Goal: Task Accomplishment & Management: Use online tool/utility

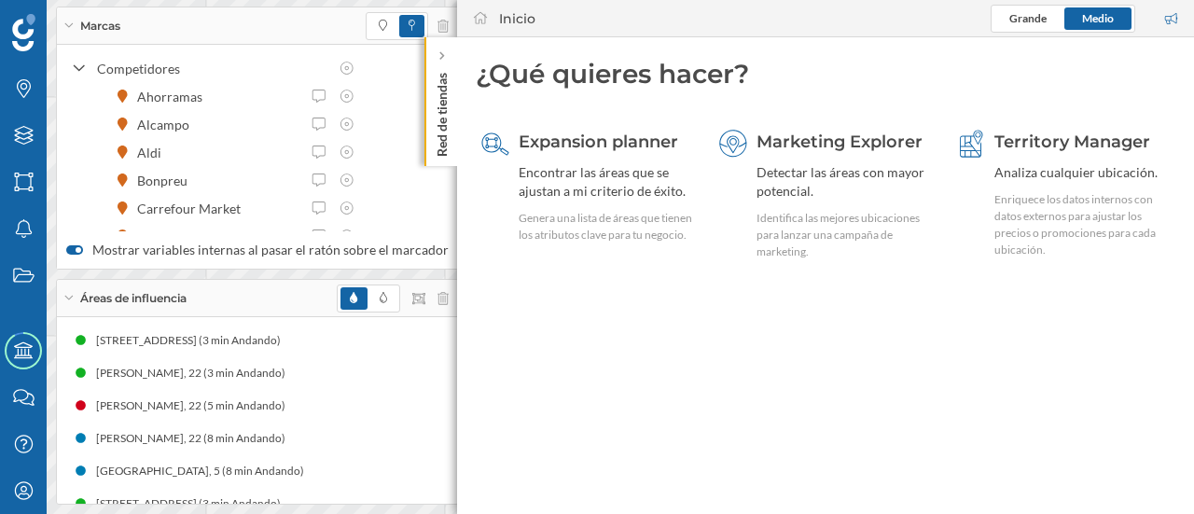
click at [69, 27] on icon at bounding box center [68, 25] width 8 height 5
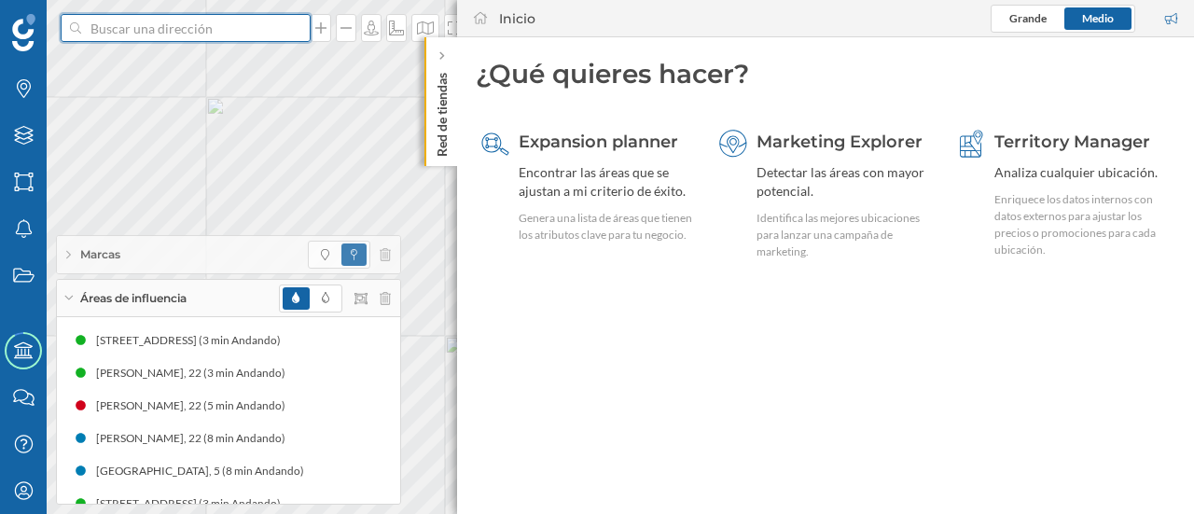
click at [121, 35] on input at bounding box center [185, 28] width 209 height 28
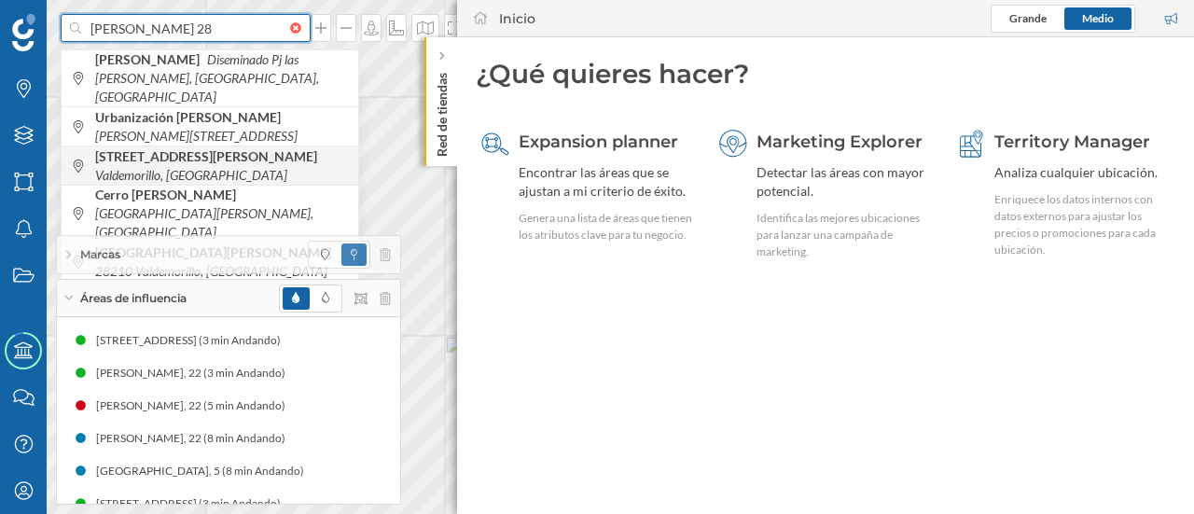
type input "[PERSON_NAME] 28"
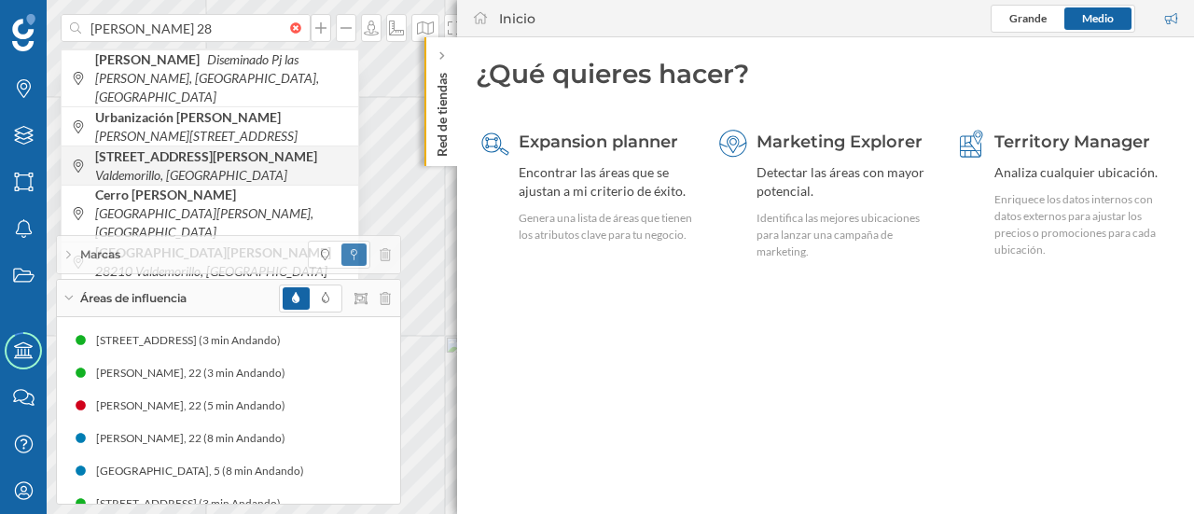
click at [150, 150] on span "[STREET_ADDRESS][PERSON_NAME]" at bounding box center [222, 165] width 254 height 37
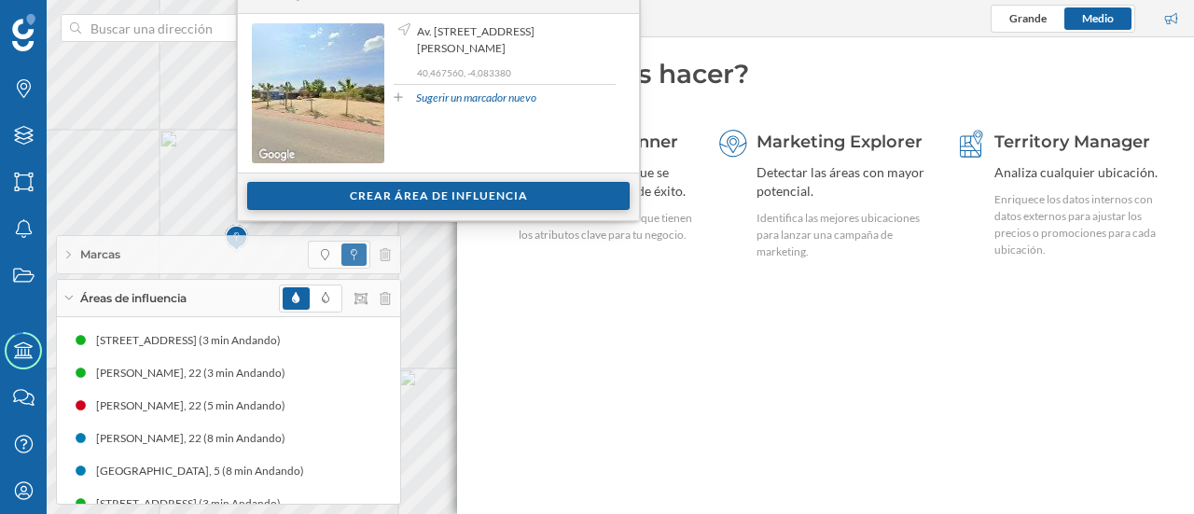
click at [345, 191] on div "Crear área de influencia" at bounding box center [438, 196] width 382 height 28
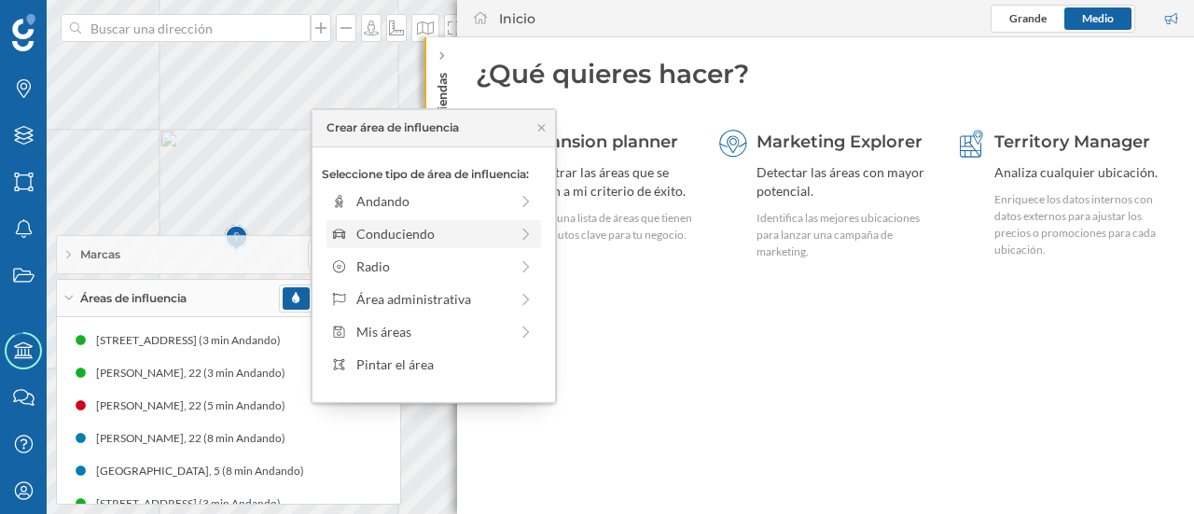
click at [390, 229] on div "Conduciendo" at bounding box center [432, 234] width 152 height 20
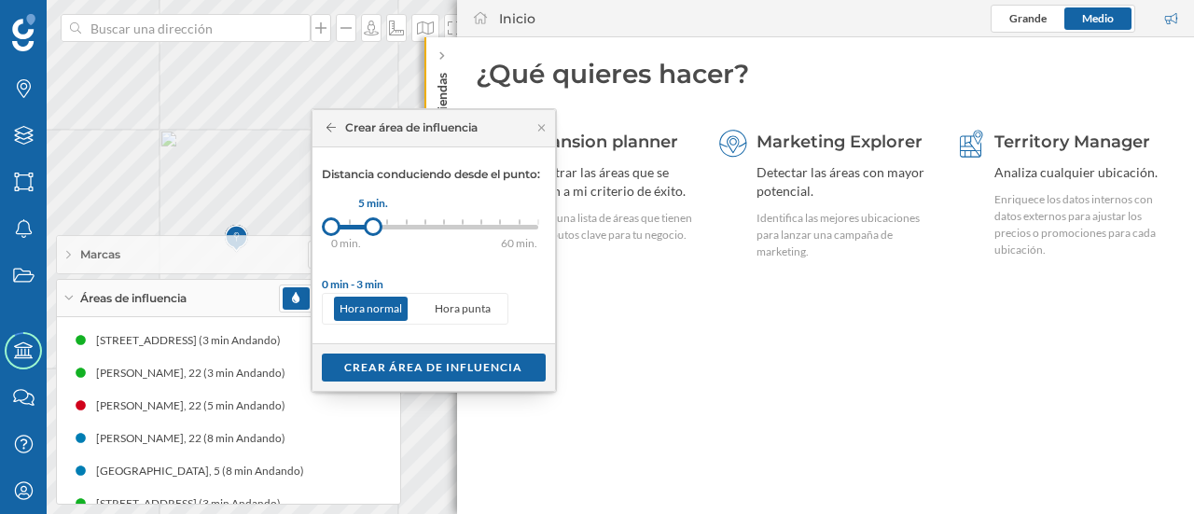
drag, startPoint x: 351, startPoint y: 225, endPoint x: 373, endPoint y: 225, distance: 22.4
click at [373, 225] on div at bounding box center [373, 226] width 19 height 19
click at [403, 361] on div "Crear área de influencia" at bounding box center [434, 366] width 224 height 28
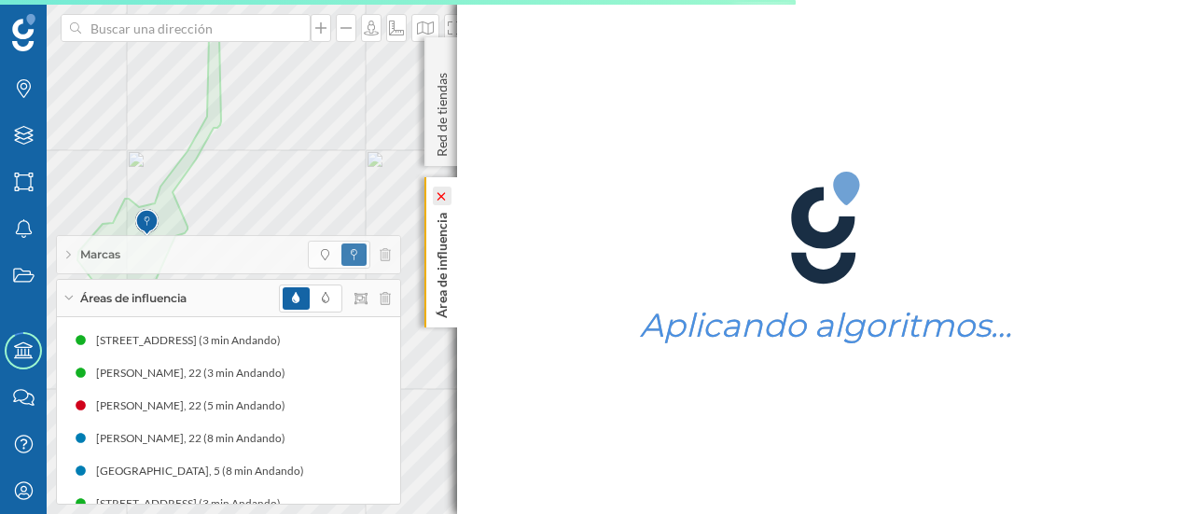
click at [441, 189] on icon at bounding box center [442, 195] width 19 height 19
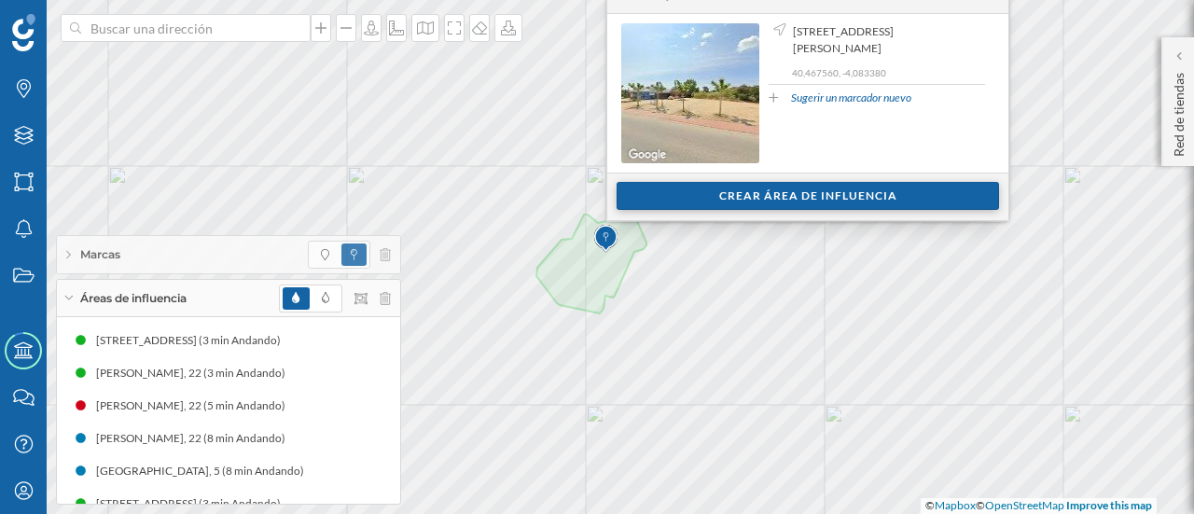
click at [671, 202] on div "Crear área de influencia" at bounding box center [807, 196] width 382 height 28
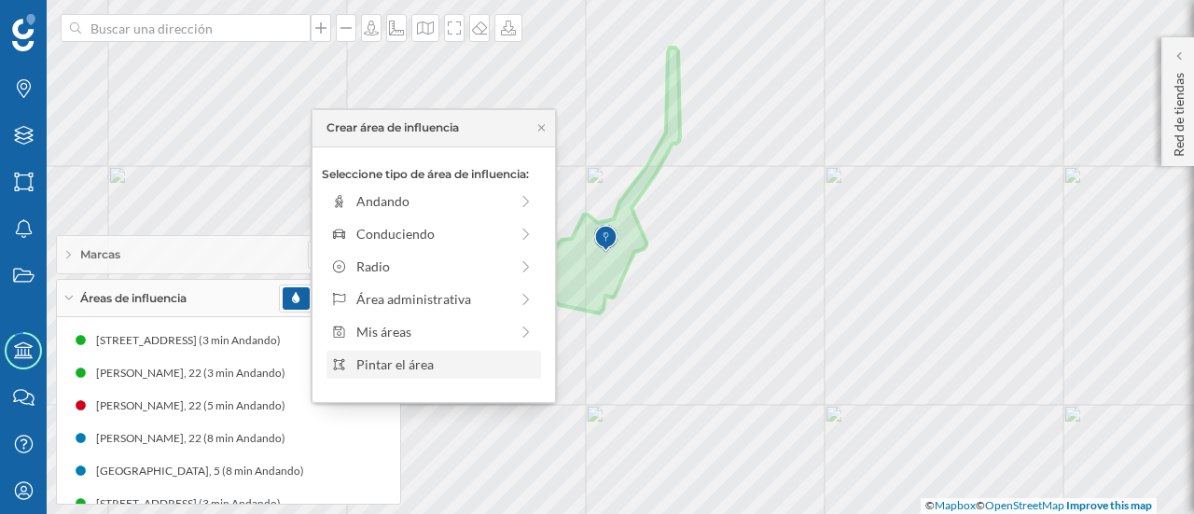
click at [435, 356] on div "Pintar el área" at bounding box center [445, 364] width 178 height 20
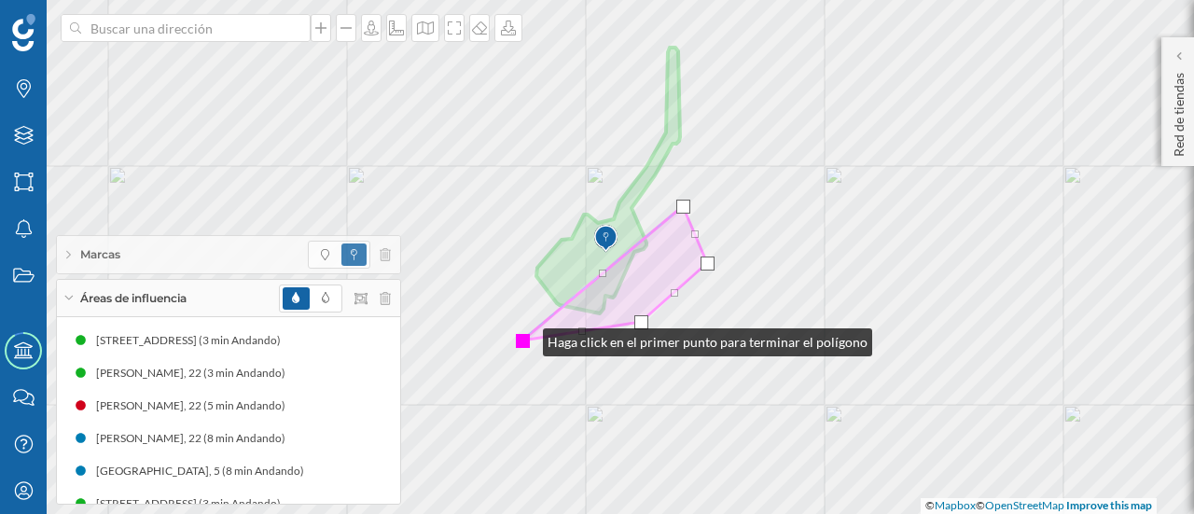
click at [524, 338] on div at bounding box center [523, 341] width 14 height 14
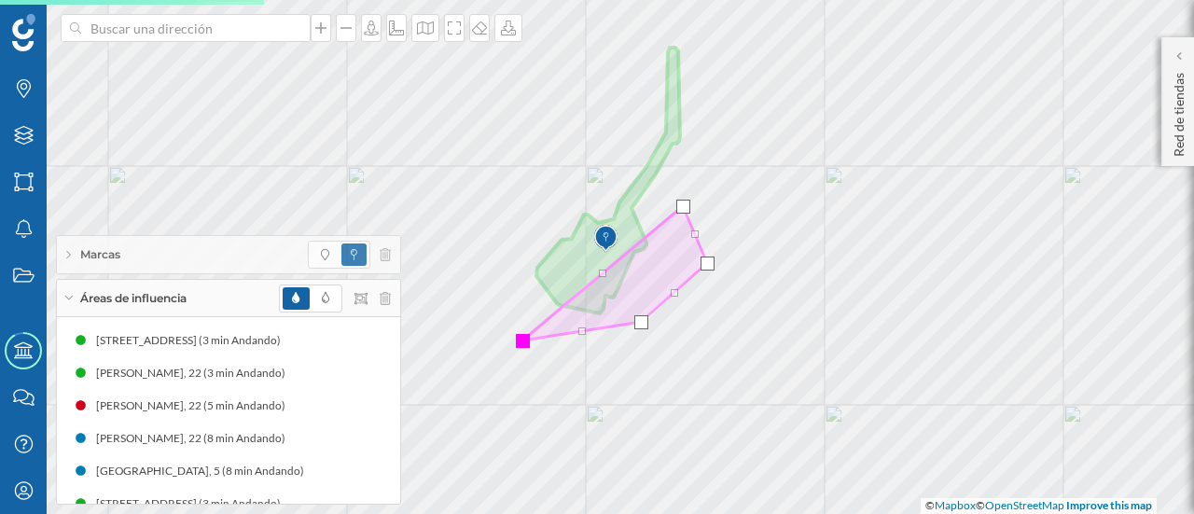
click at [520, 343] on div at bounding box center [523, 341] width 14 height 14
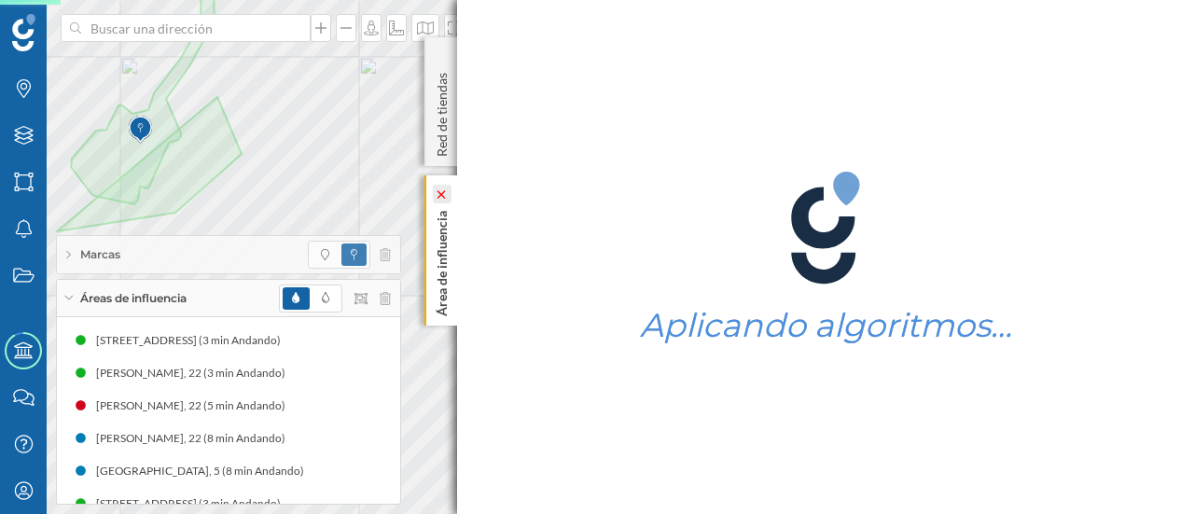
click at [434, 195] on icon at bounding box center [442, 194] width 16 height 8
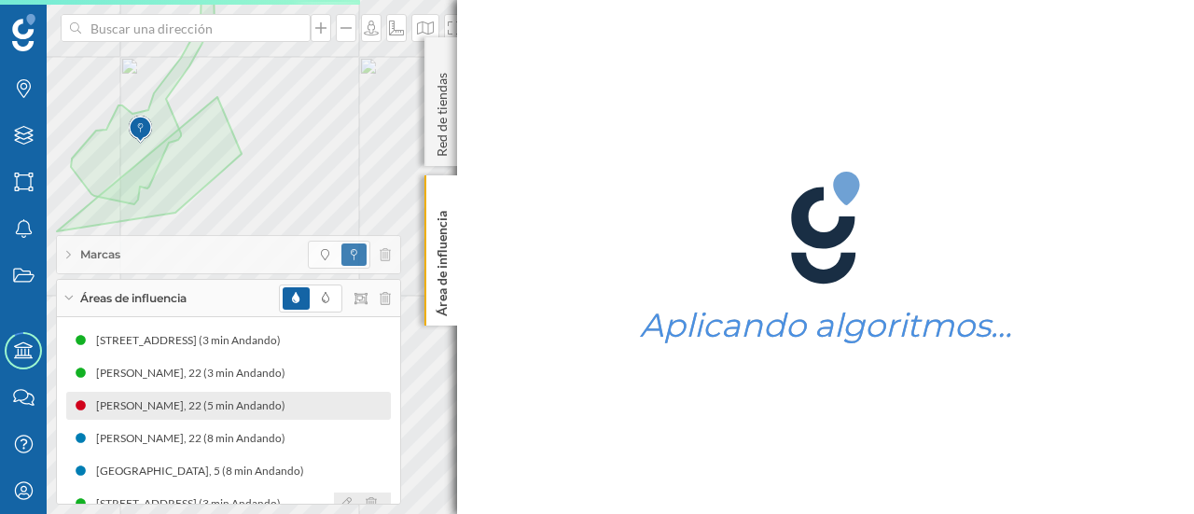
scroll to position [186, 0]
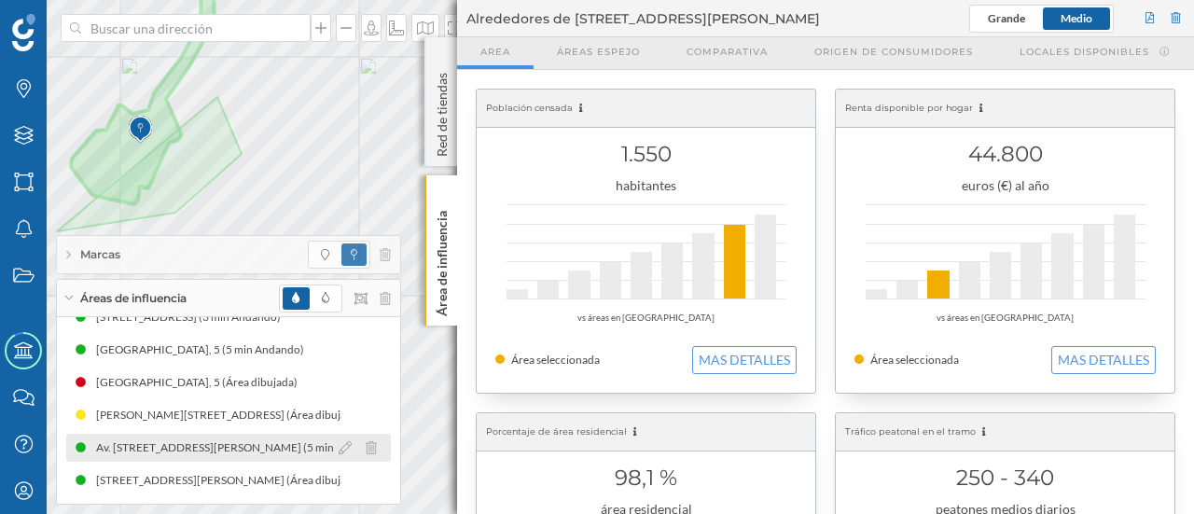
click at [378, 451] on div at bounding box center [362, 447] width 57 height 22
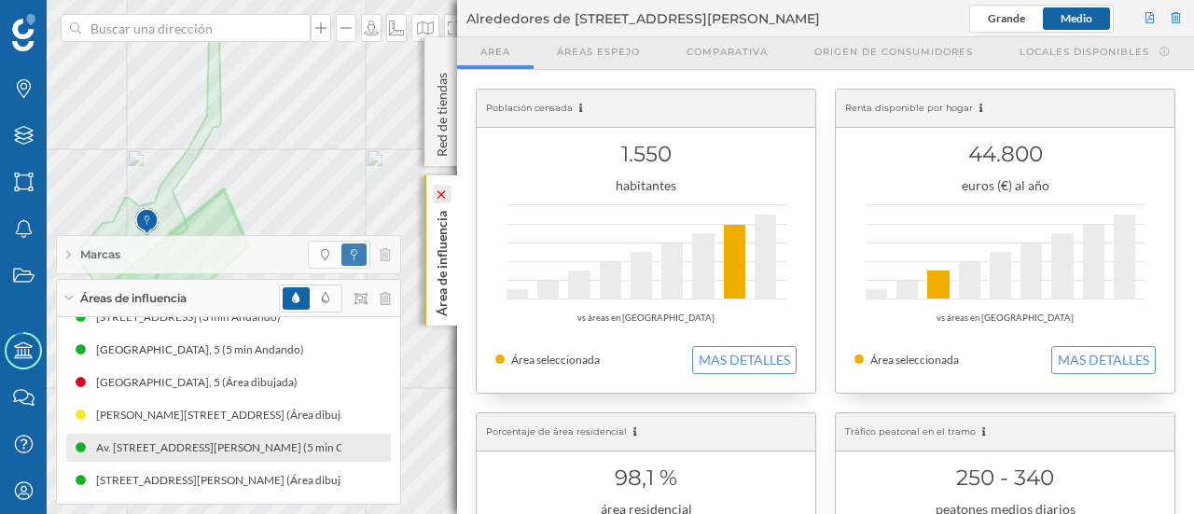
click at [445, 198] on icon at bounding box center [441, 194] width 8 height 8
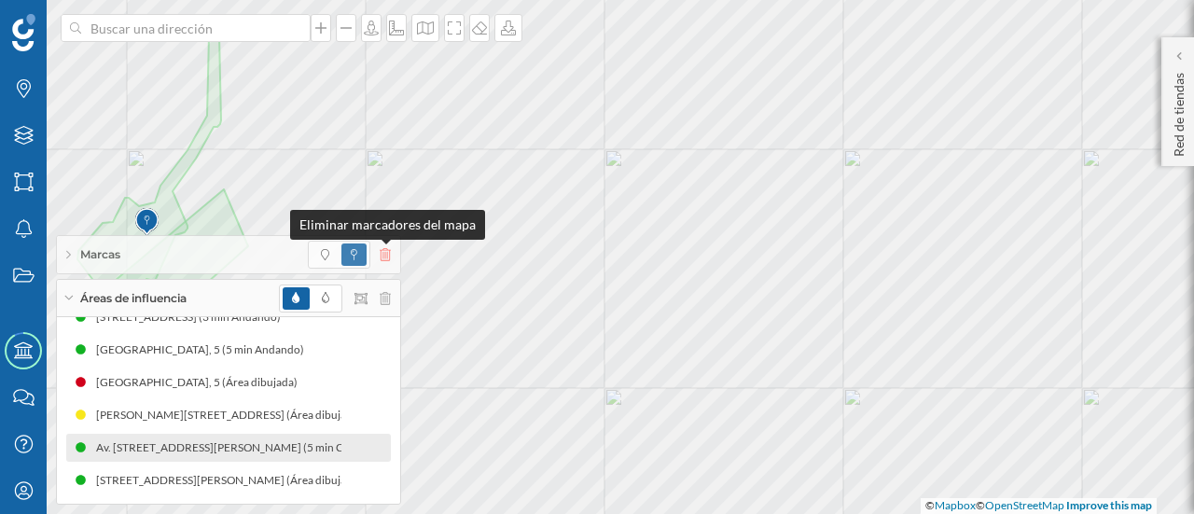
click at [388, 252] on icon at bounding box center [385, 254] width 11 height 13
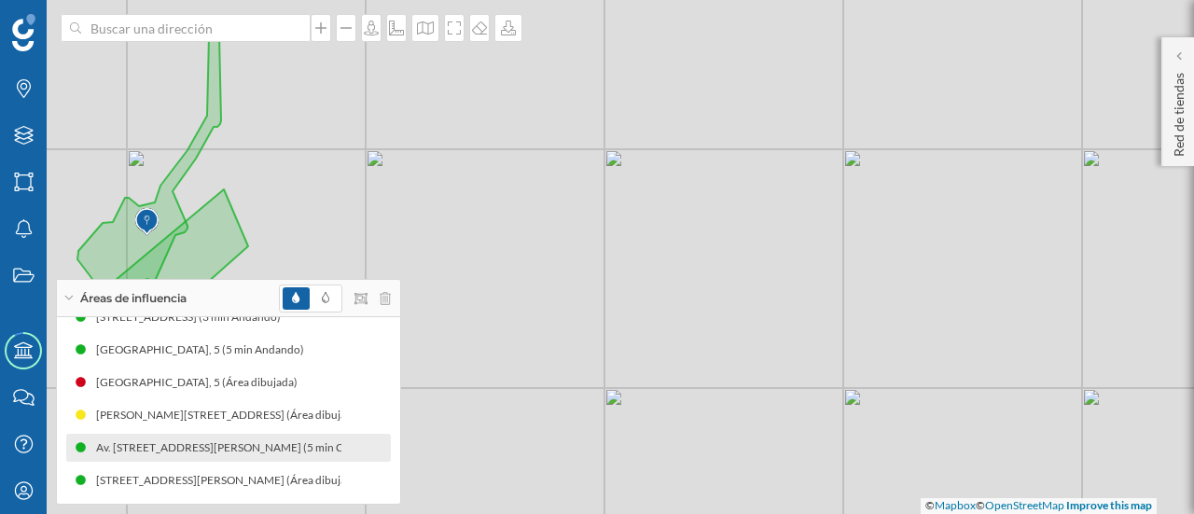
click at [380, 309] on div at bounding box center [335, 298] width 112 height 28
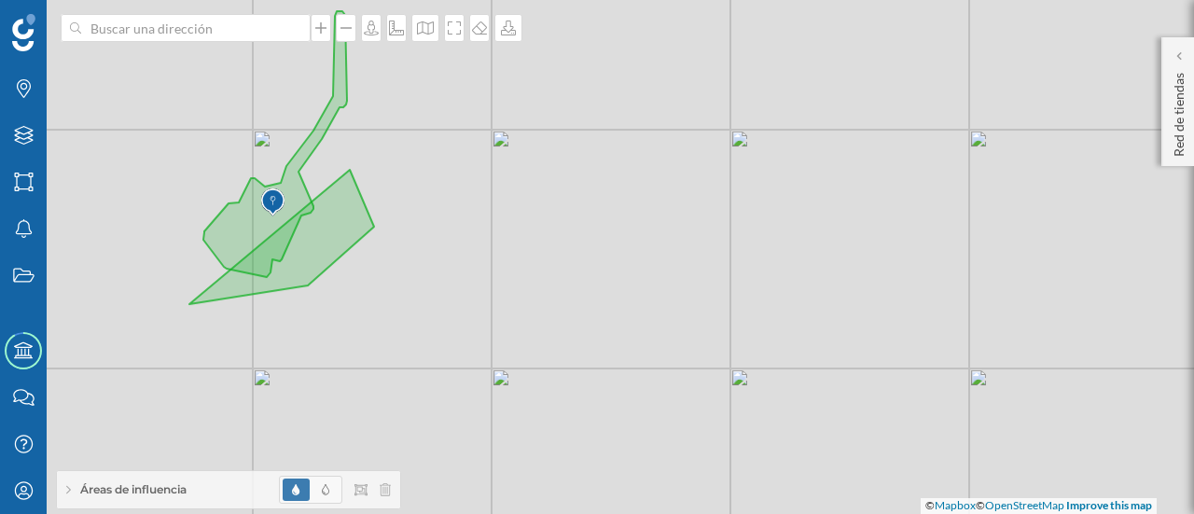
drag, startPoint x: 380, startPoint y: 309, endPoint x: 606, endPoint y: 281, distance: 228.3
click at [606, 281] on div "© Mapbox © OpenStreetMap Improve this map" at bounding box center [597, 257] width 1194 height 514
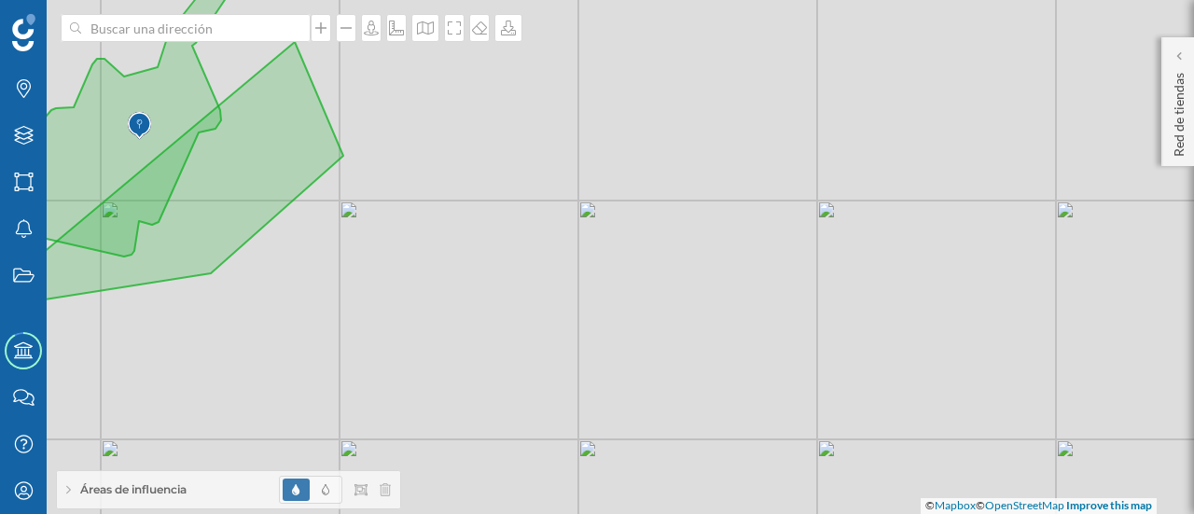
click at [200, 226] on icon at bounding box center [158, 176] width 369 height 269
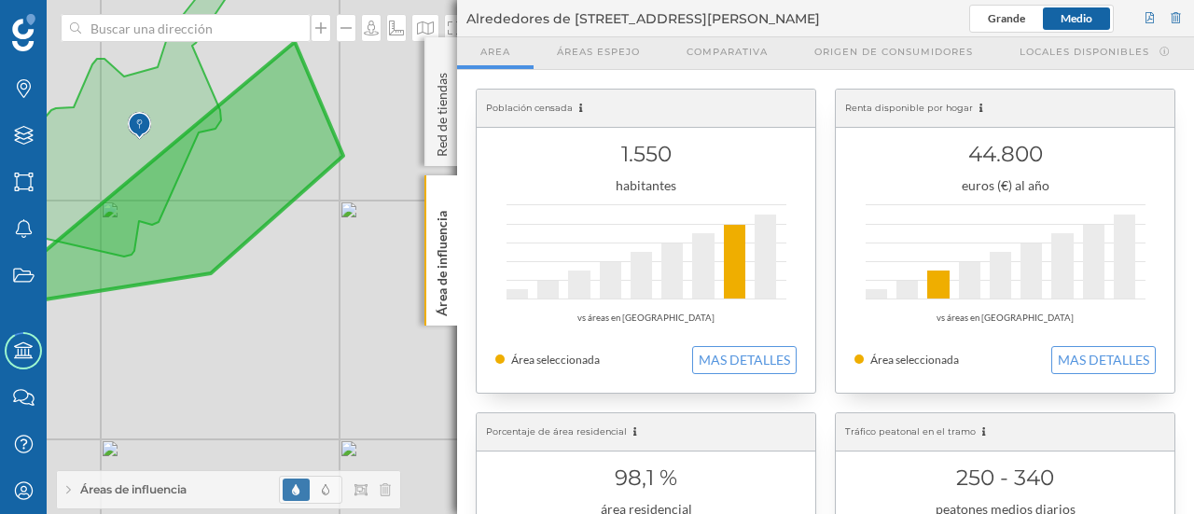
click at [76, 490] on div "Áreas de influencia" at bounding box center [228, 489] width 343 height 37
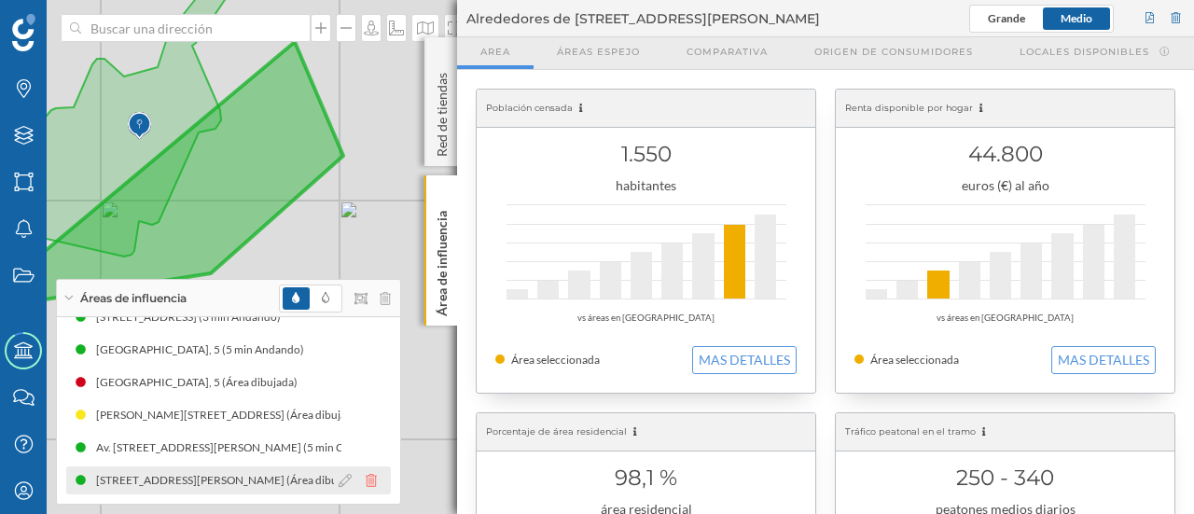
click at [371, 479] on icon at bounding box center [371, 480] width 11 height 13
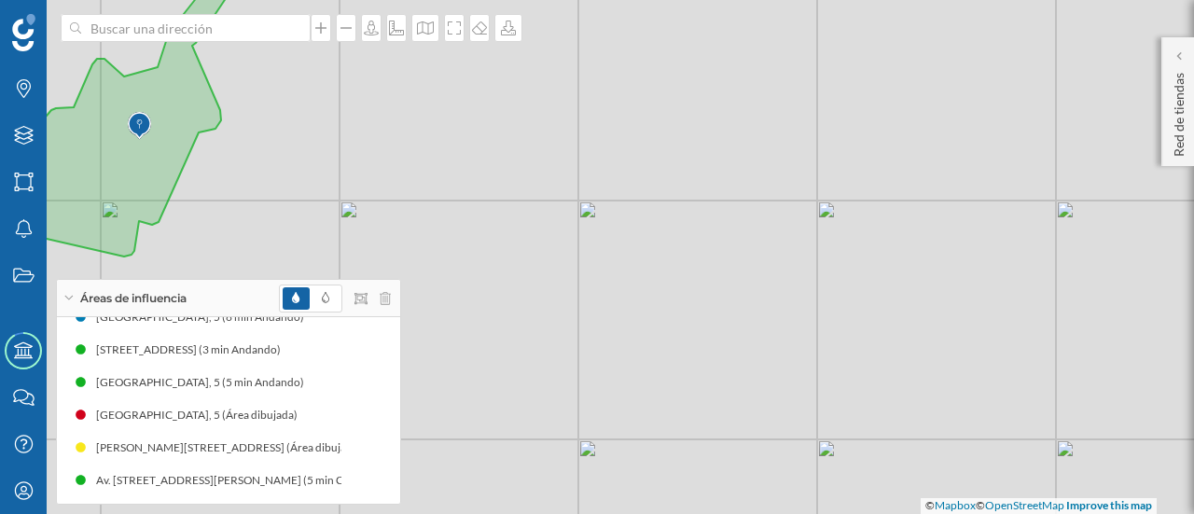
click at [436, 242] on div "© Mapbox © OpenStreetMap Improve this map" at bounding box center [597, 257] width 1194 height 514
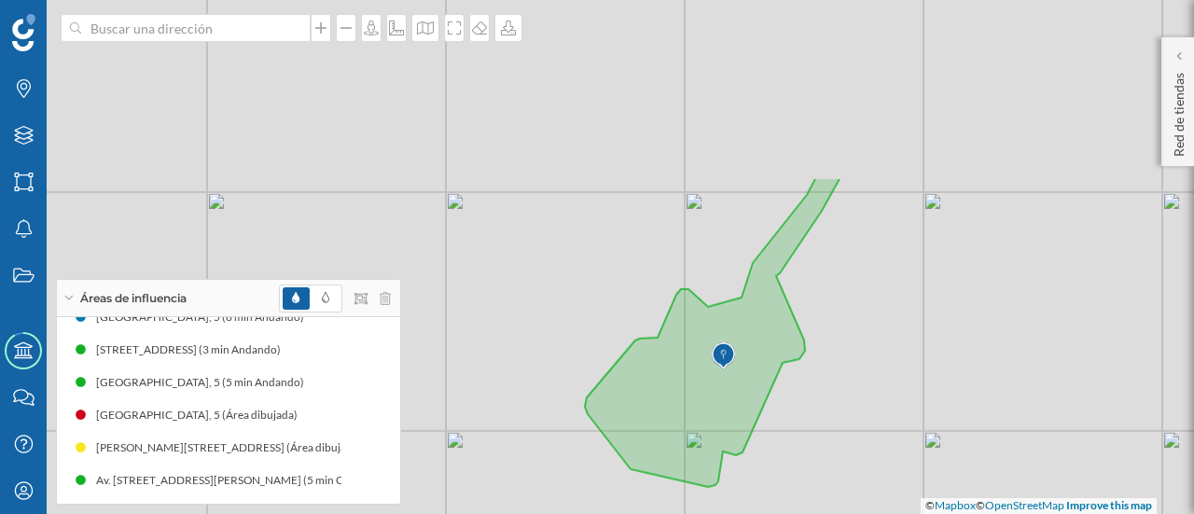
drag, startPoint x: 332, startPoint y: 218, endPoint x: 911, endPoint y: 448, distance: 622.9
click at [911, 448] on div "© Mapbox © OpenStreetMap Improve this map" at bounding box center [597, 257] width 1194 height 514
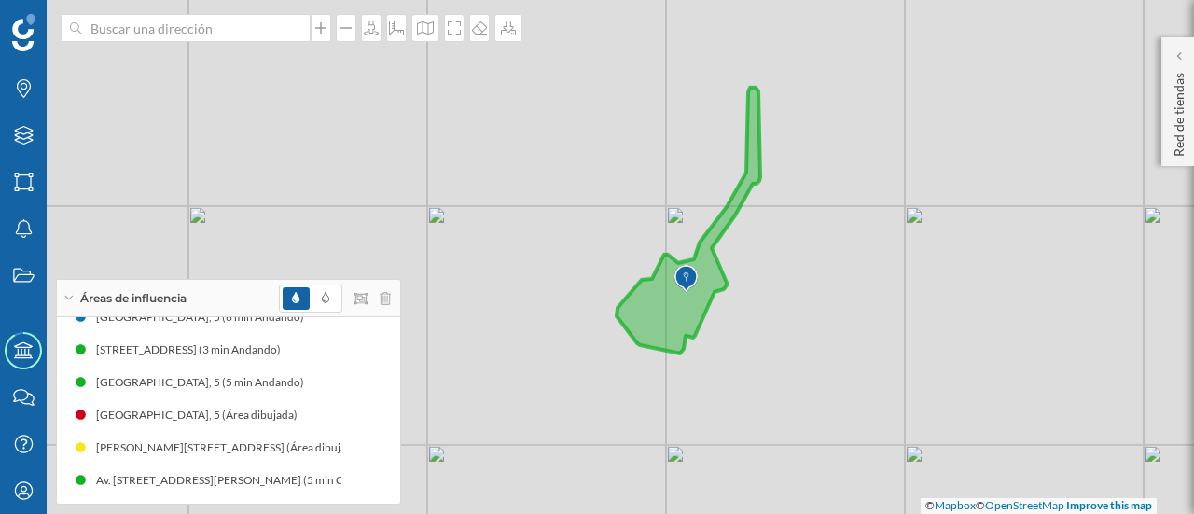
click at [683, 282] on img at bounding box center [685, 278] width 23 height 37
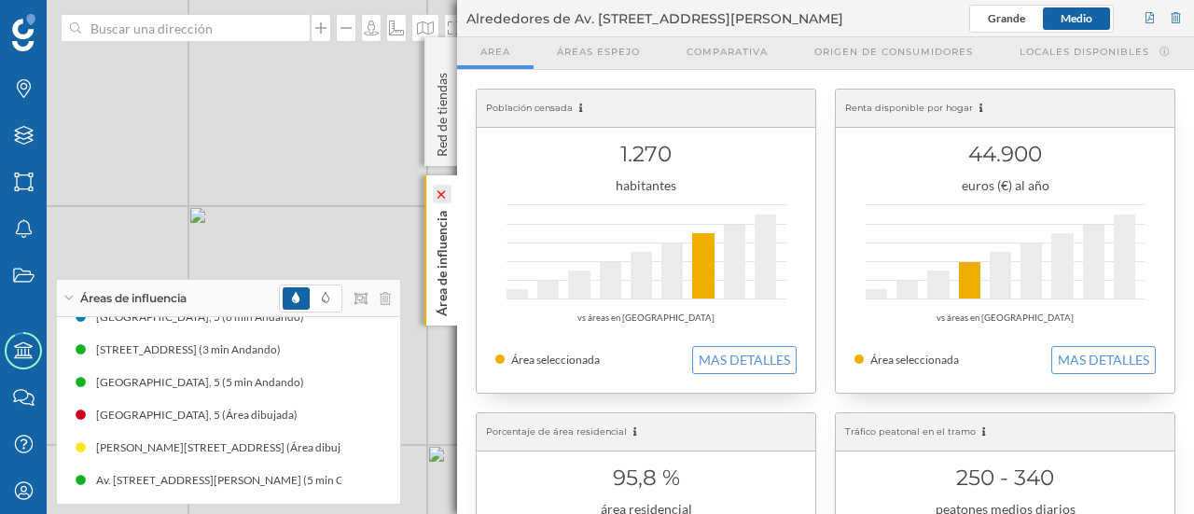
click at [440, 197] on icon at bounding box center [441, 194] width 8 height 8
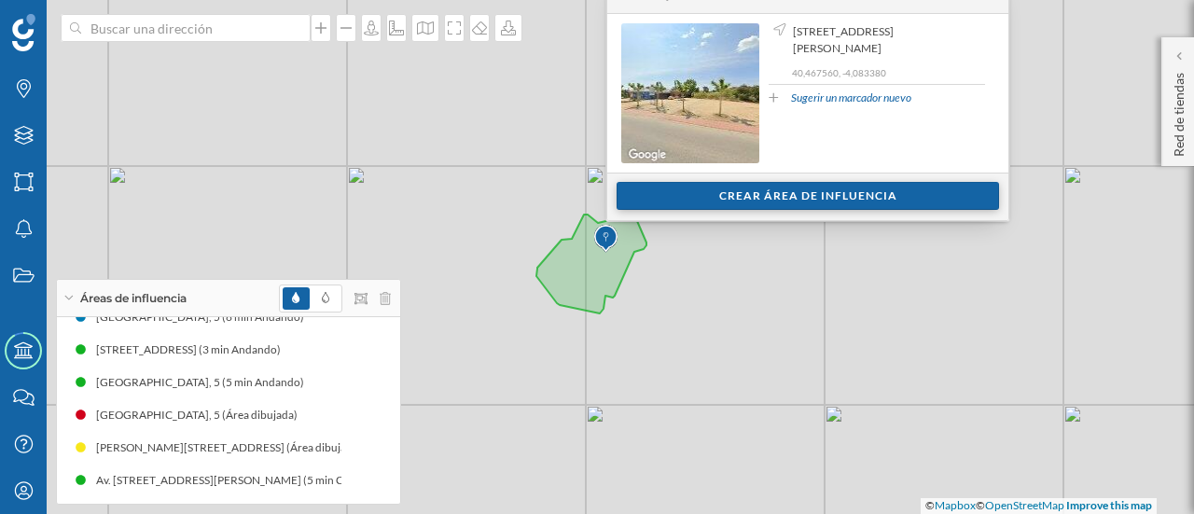
click at [665, 198] on div "Crear área de influencia" at bounding box center [807, 196] width 382 height 28
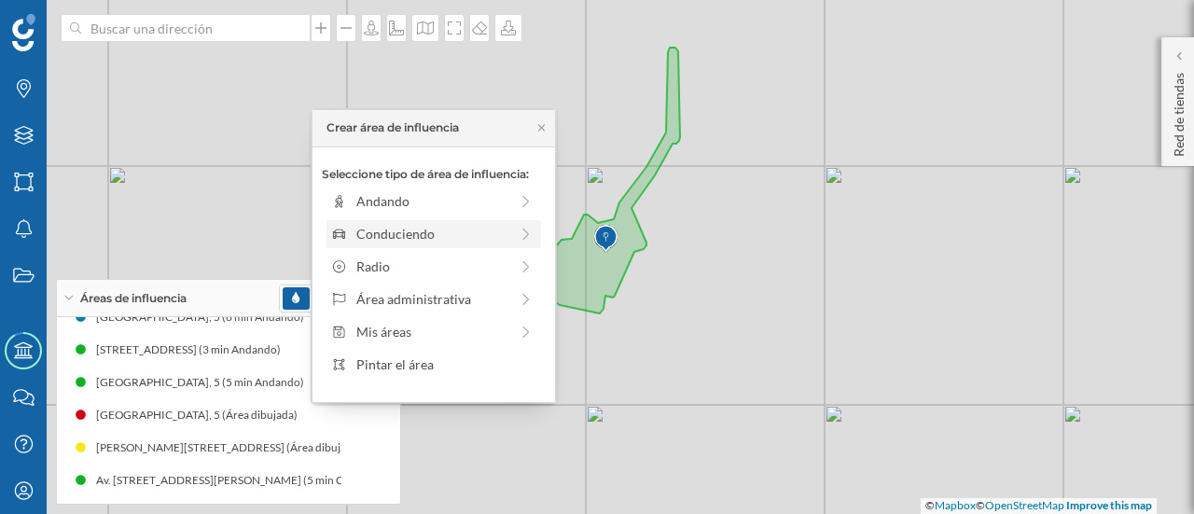
click at [474, 229] on div "Conduciendo" at bounding box center [432, 234] width 152 height 20
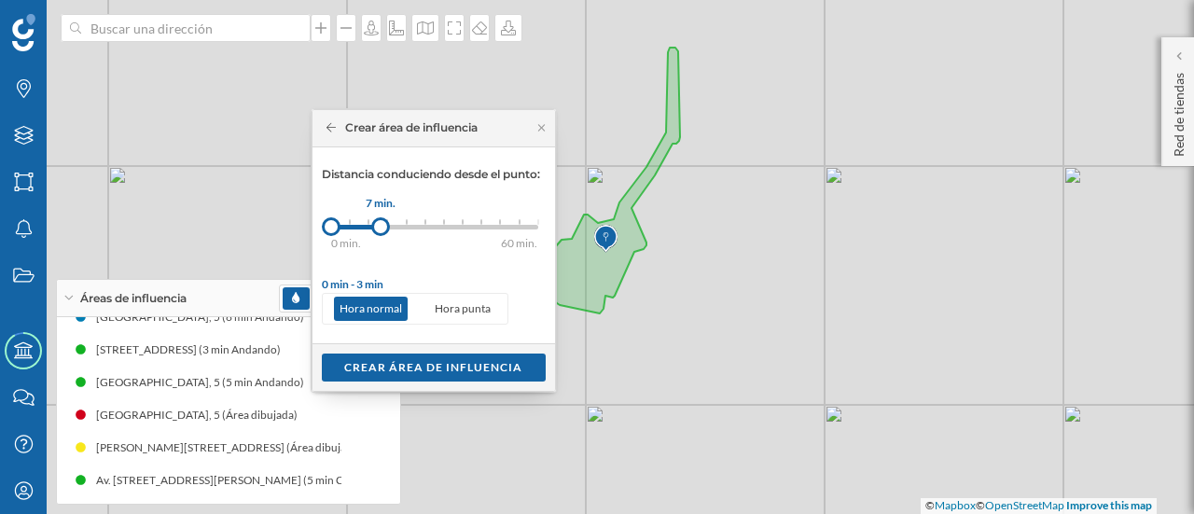
drag, startPoint x: 348, startPoint y: 225, endPoint x: 380, endPoint y: 227, distance: 32.7
click at [380, 227] on div at bounding box center [380, 226] width 19 height 19
click at [389, 367] on div "Crear área de influencia" at bounding box center [434, 366] width 224 height 28
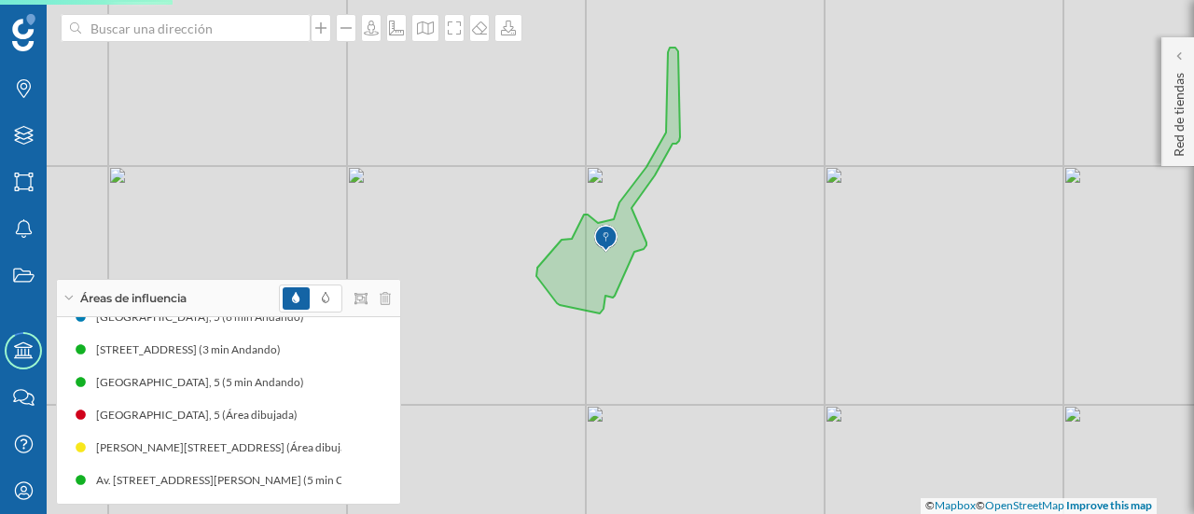
scroll to position [186, 0]
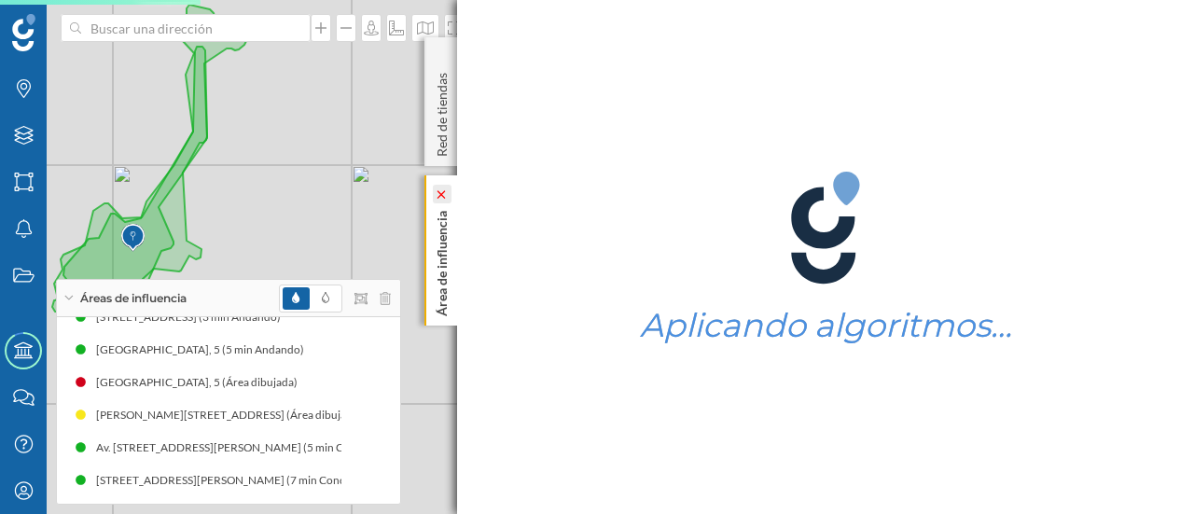
click at [441, 197] on icon at bounding box center [441, 194] width 13 height 8
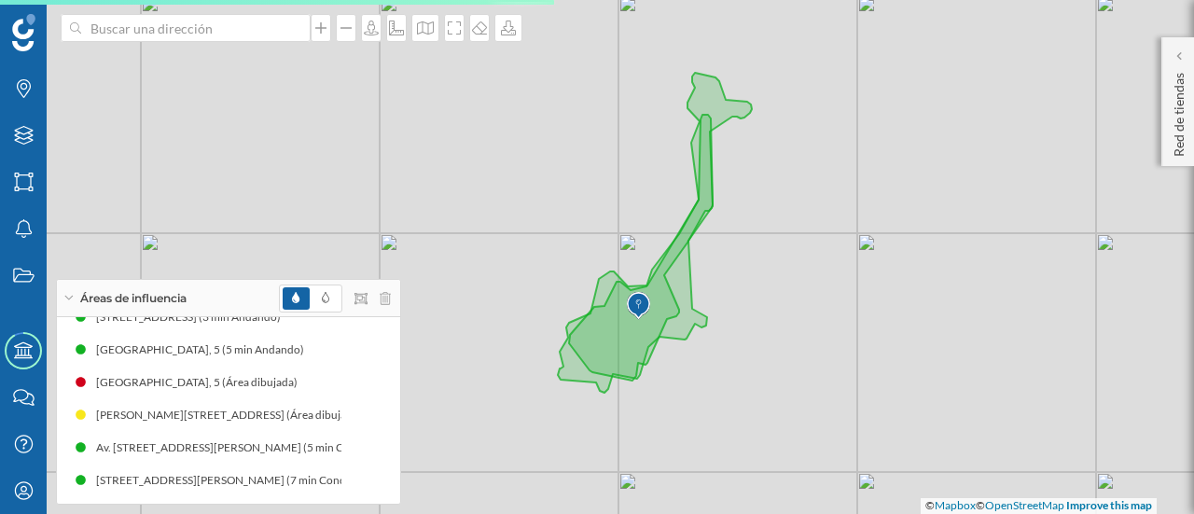
drag, startPoint x: 461, startPoint y: 287, endPoint x: 966, endPoint y: 355, distance: 510.0
click at [966, 355] on div "© Mapbox © OpenStreetMap Improve this map" at bounding box center [597, 257] width 1194 height 514
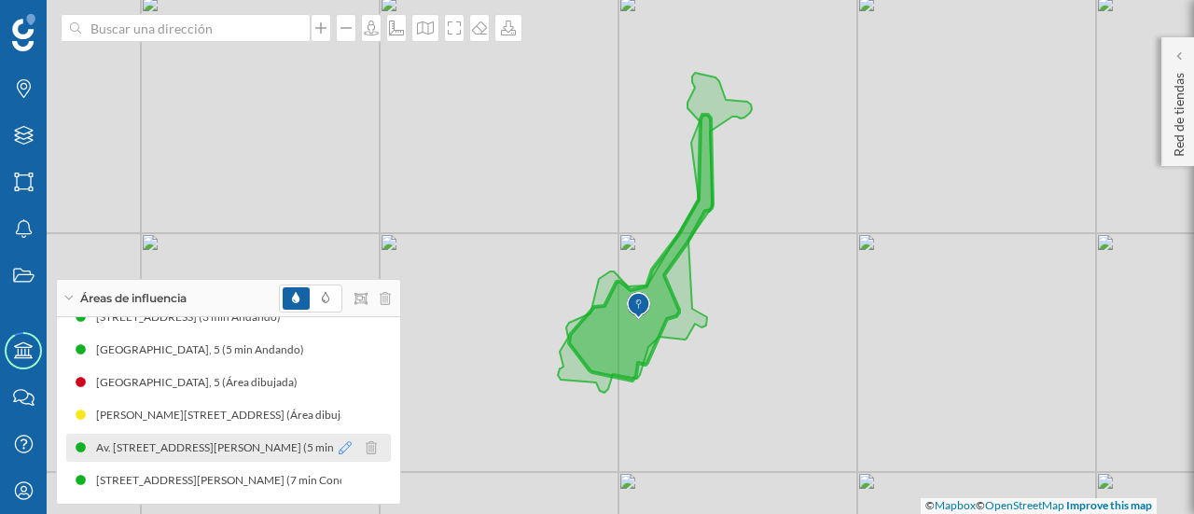
click at [338, 448] on icon at bounding box center [344, 447] width 13 height 13
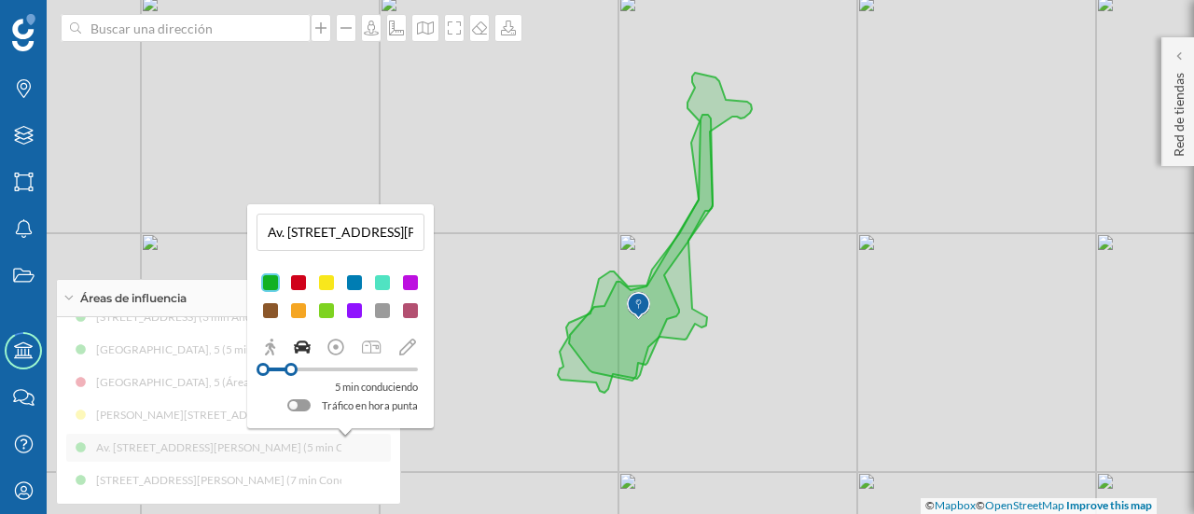
click at [297, 281] on div at bounding box center [298, 282] width 19 height 19
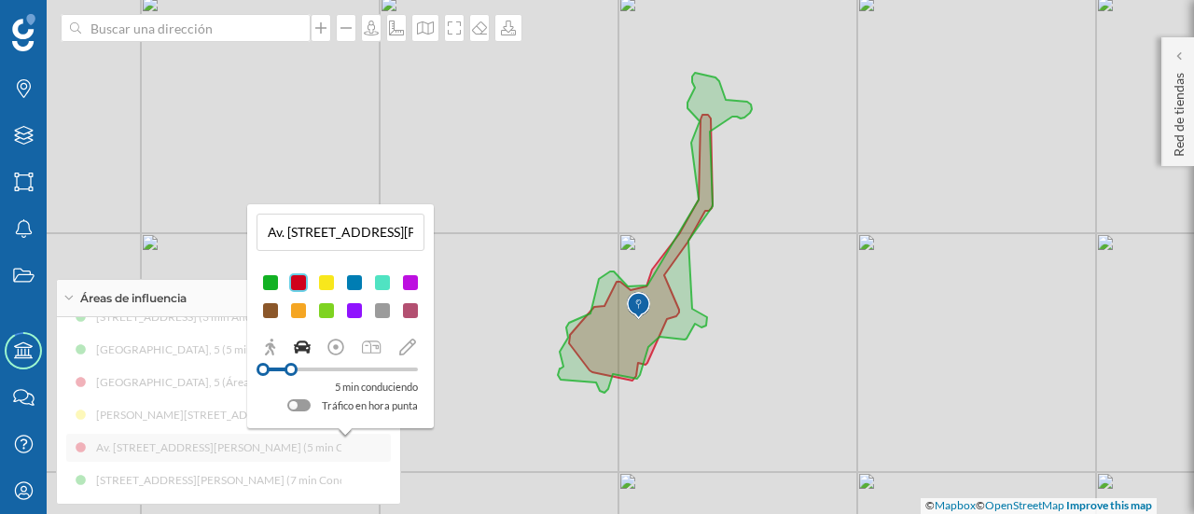
click at [495, 431] on div "© Mapbox © OpenStreetMap Improve this map" at bounding box center [597, 257] width 1194 height 514
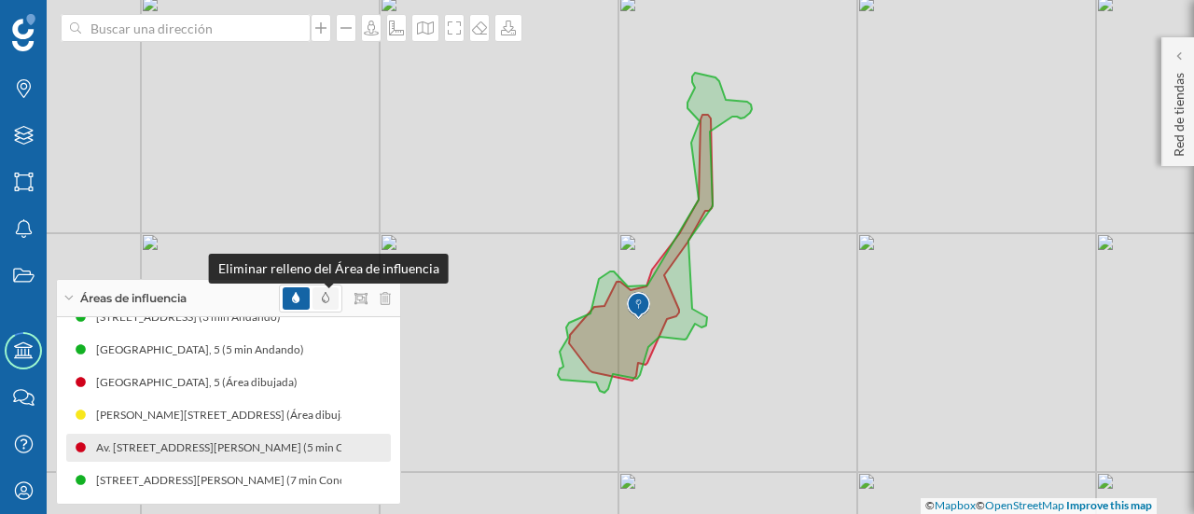
click at [323, 301] on icon at bounding box center [325, 297] width 7 height 11
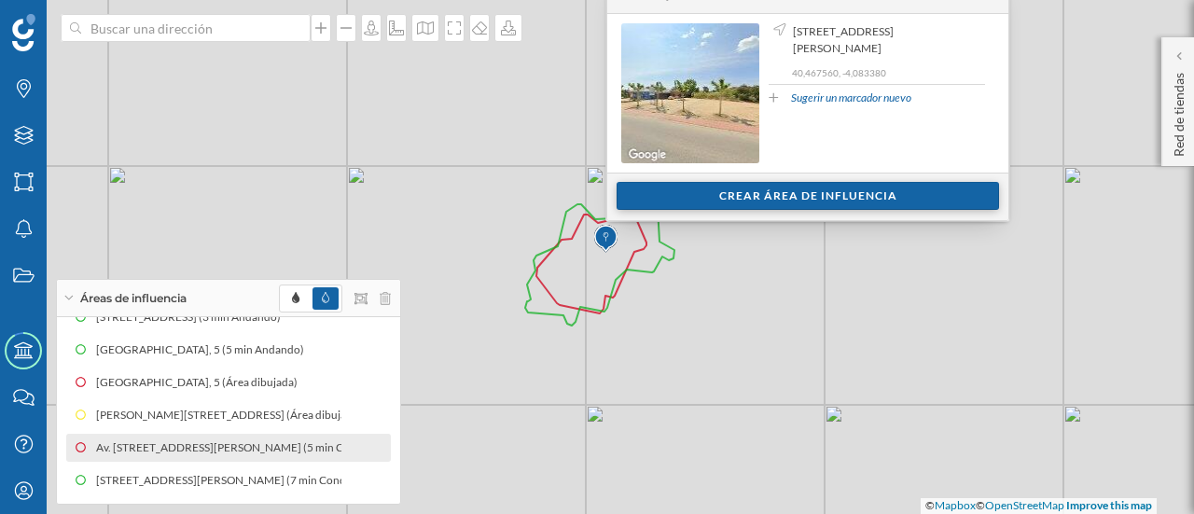
click at [679, 191] on div "Crear área de influencia" at bounding box center [807, 196] width 382 height 28
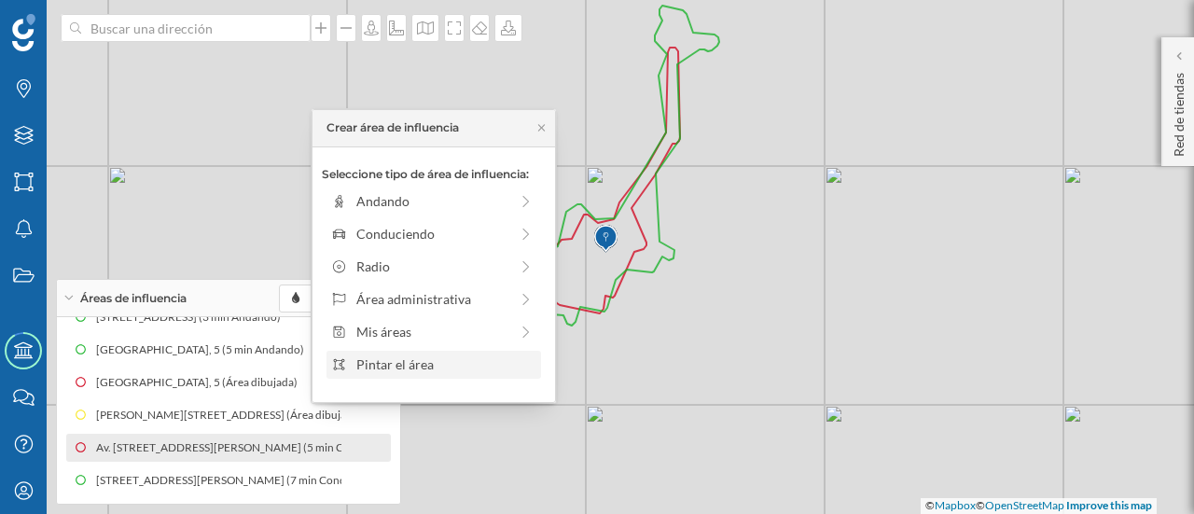
click at [373, 363] on div "Pintar el área" at bounding box center [445, 364] width 178 height 20
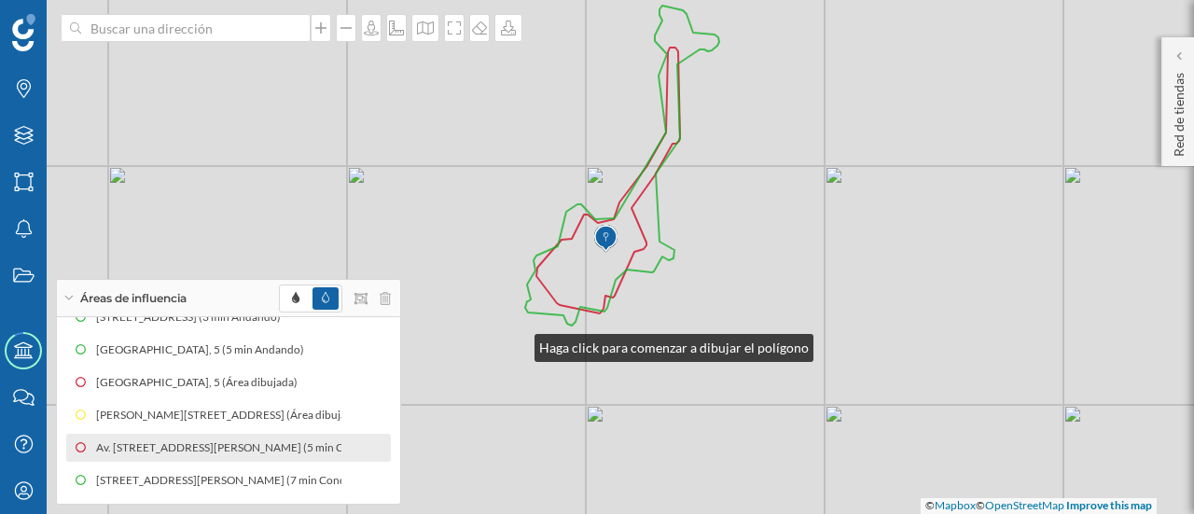
click at [516, 343] on div "© Mapbox © OpenStreetMap Improve this map" at bounding box center [597, 257] width 1194 height 514
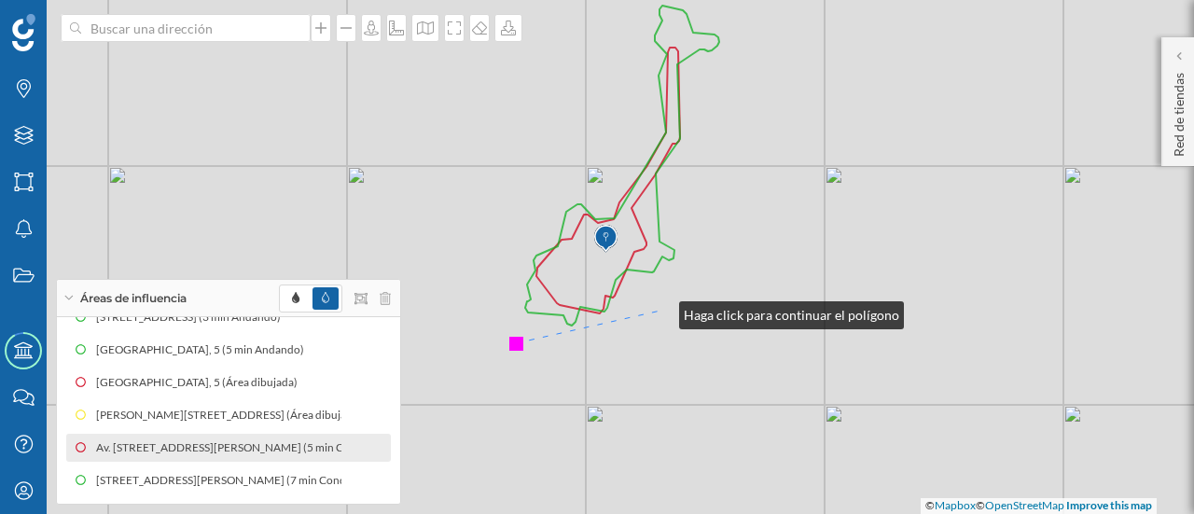
click at [660, 311] on div "© Mapbox © OpenStreetMap Improve this map" at bounding box center [597, 257] width 1194 height 514
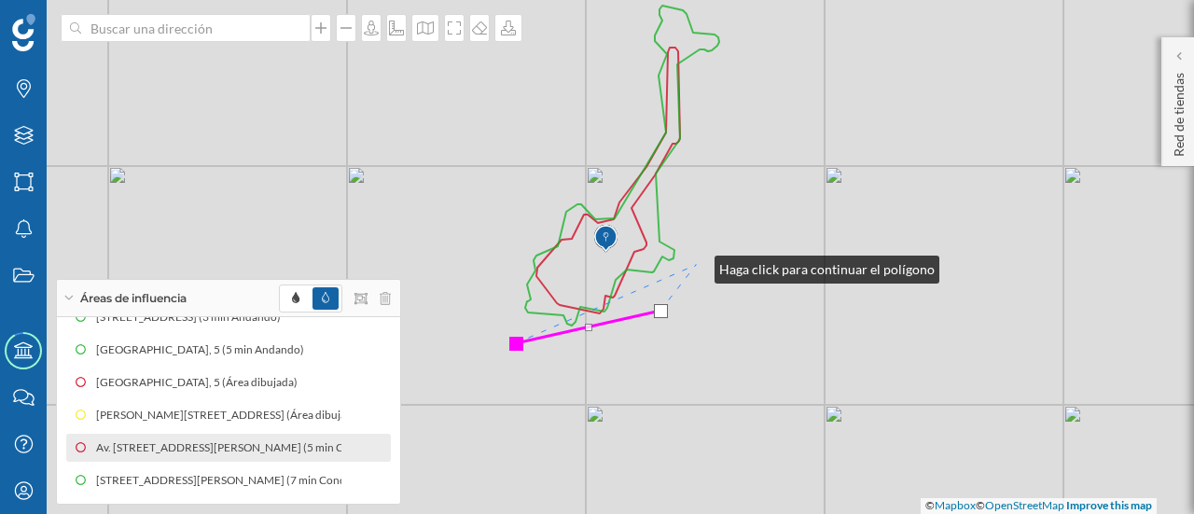
click at [696, 265] on div "© Mapbox © OpenStreetMap Improve this map" at bounding box center [597, 257] width 1194 height 514
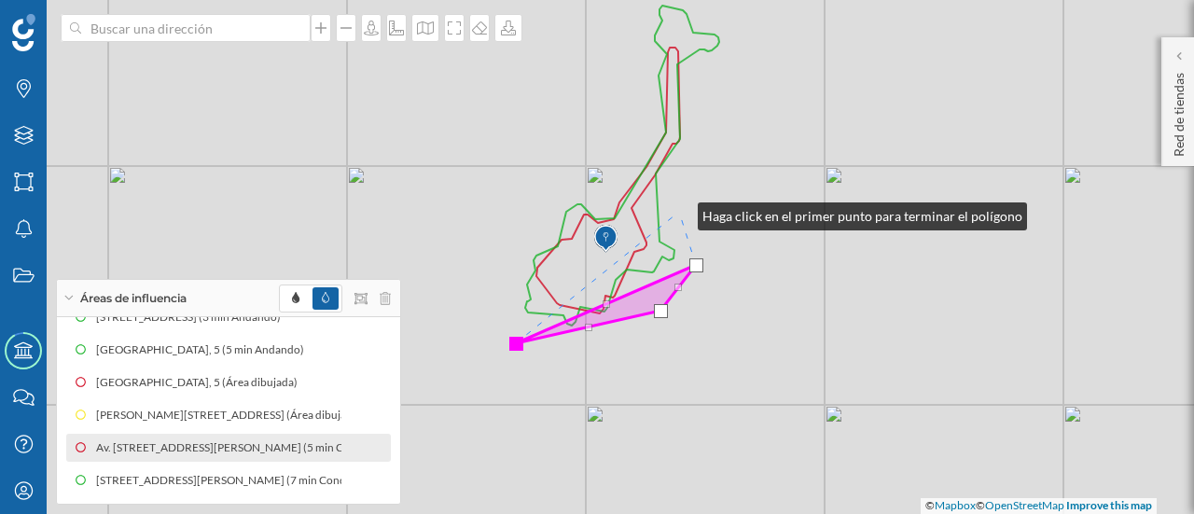
click at [679, 212] on div "© Mapbox © OpenStreetMap Improve this map" at bounding box center [597, 257] width 1194 height 514
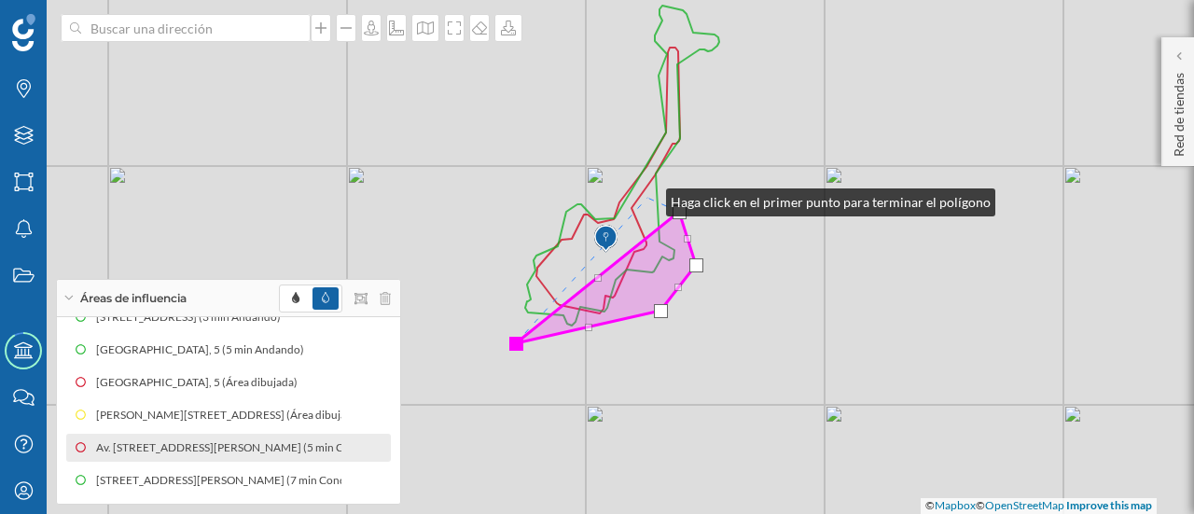
click at [647, 198] on icon at bounding box center [622, 166] width 194 height 320
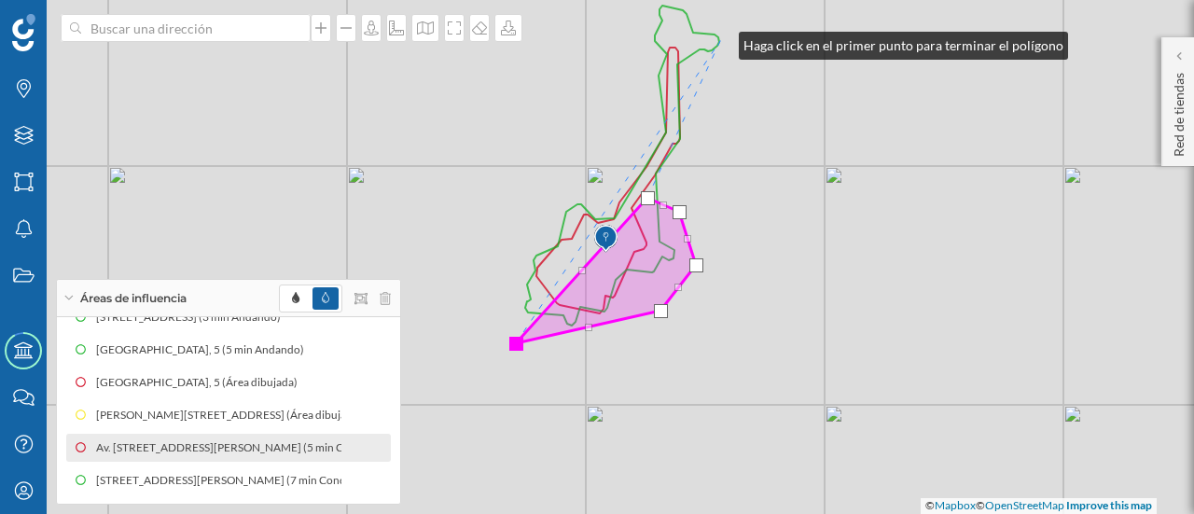
click at [720, 41] on div "© Mapbox © OpenStreetMap Improve this map" at bounding box center [597, 257] width 1194 height 514
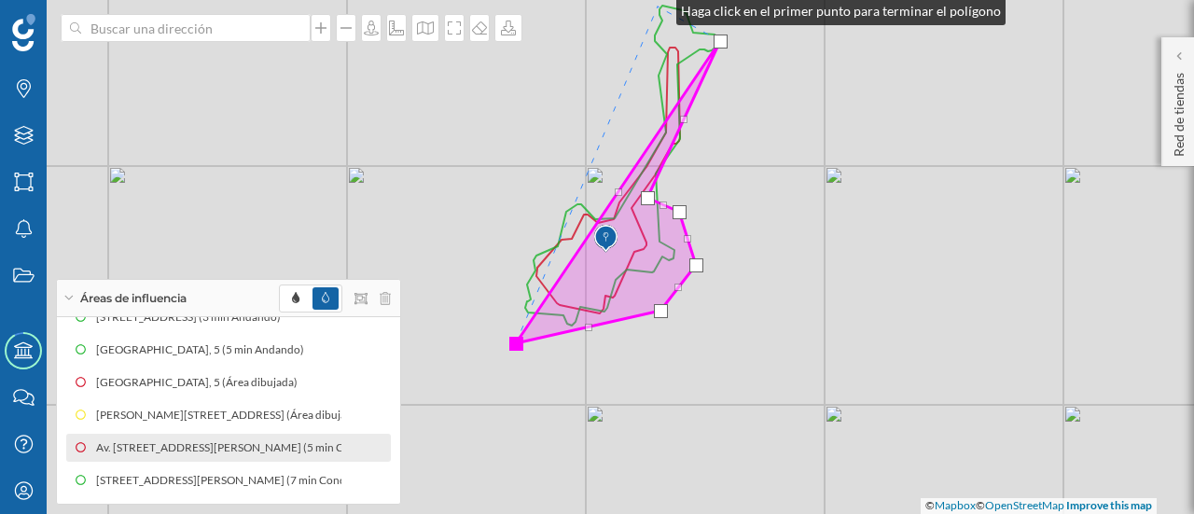
click at [657, 7] on div "© Mapbox © OpenStreetMap Improve this map" at bounding box center [597, 257] width 1194 height 514
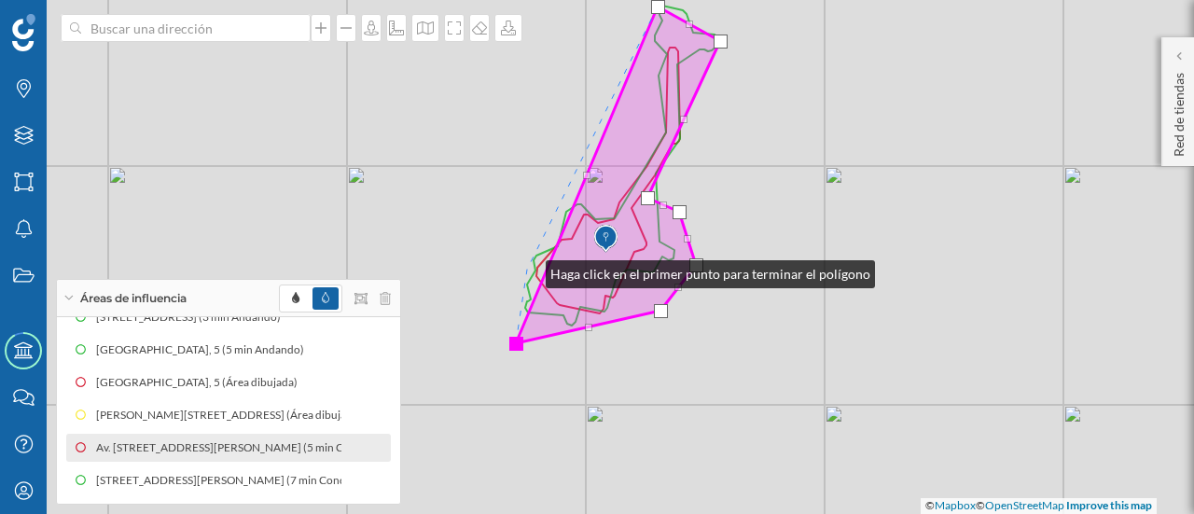
click at [527, 269] on div "© Mapbox © OpenStreetMap Improve this map" at bounding box center [597, 257] width 1194 height 514
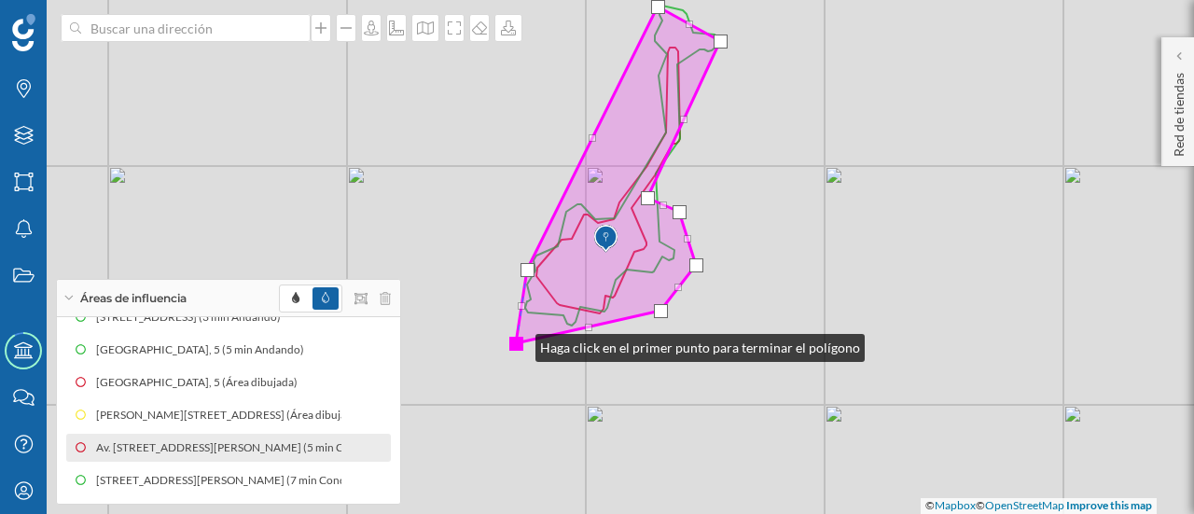
drag, startPoint x: 517, startPoint y: 343, endPoint x: 542, endPoint y: 336, distance: 26.3
click at [523, 337] on div at bounding box center [516, 344] width 14 height 14
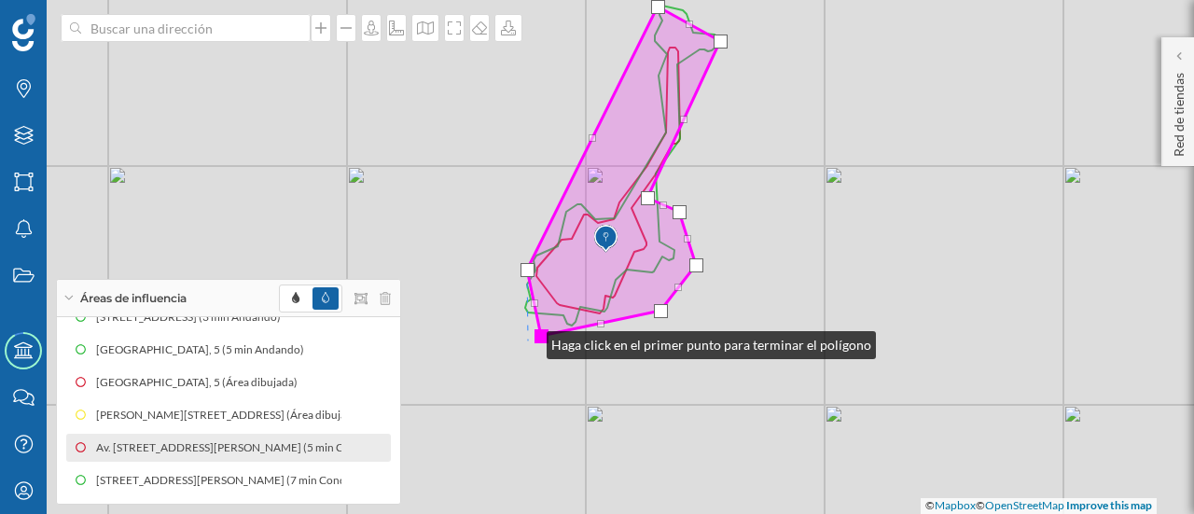
click at [528, 340] on div "© Mapbox © OpenStreetMap Improve this map" at bounding box center [597, 257] width 1194 height 514
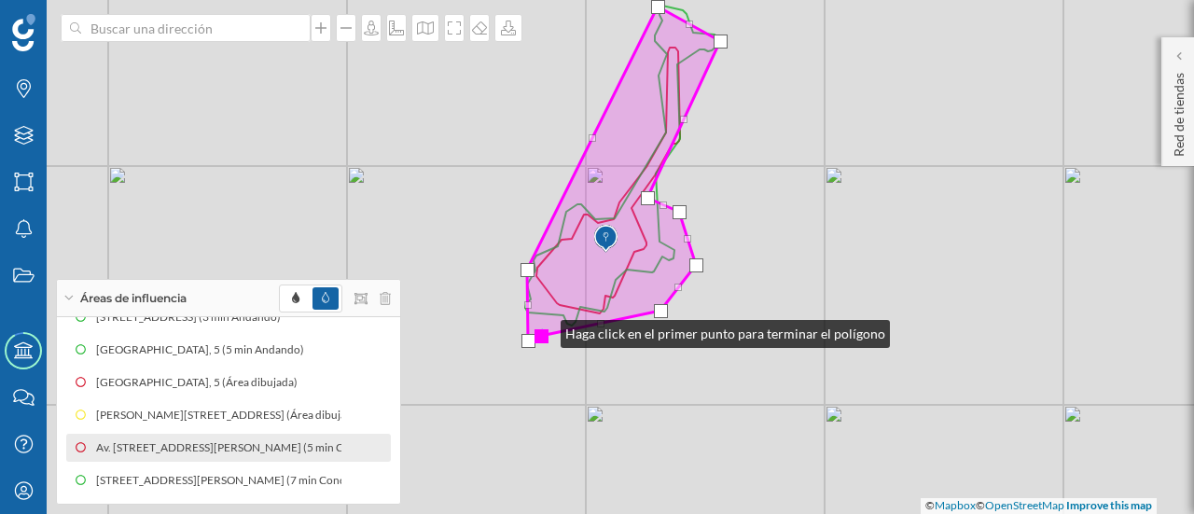
click at [542, 329] on div at bounding box center [541, 336] width 14 height 14
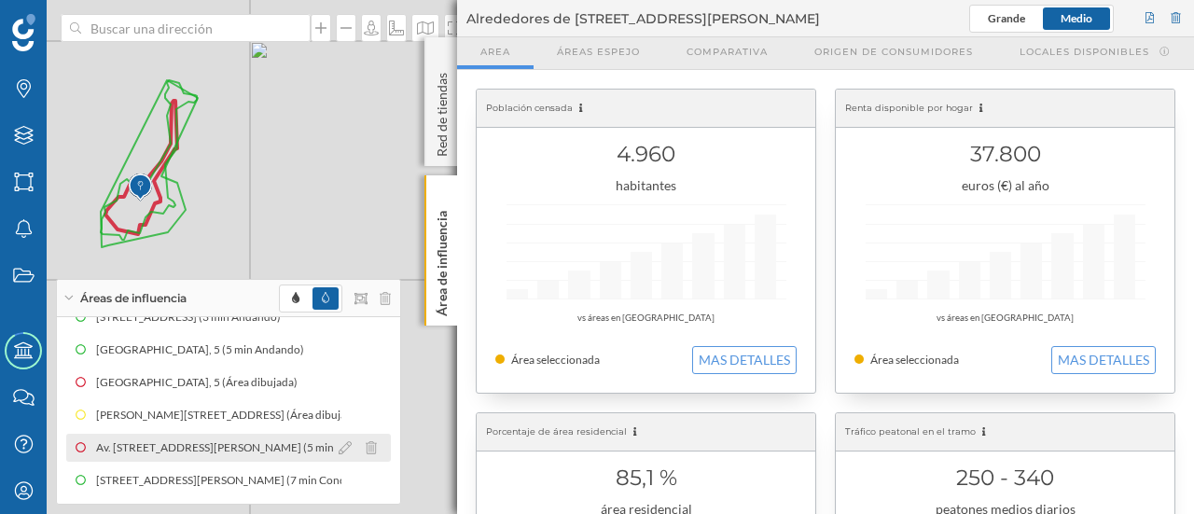
scroll to position [219, 0]
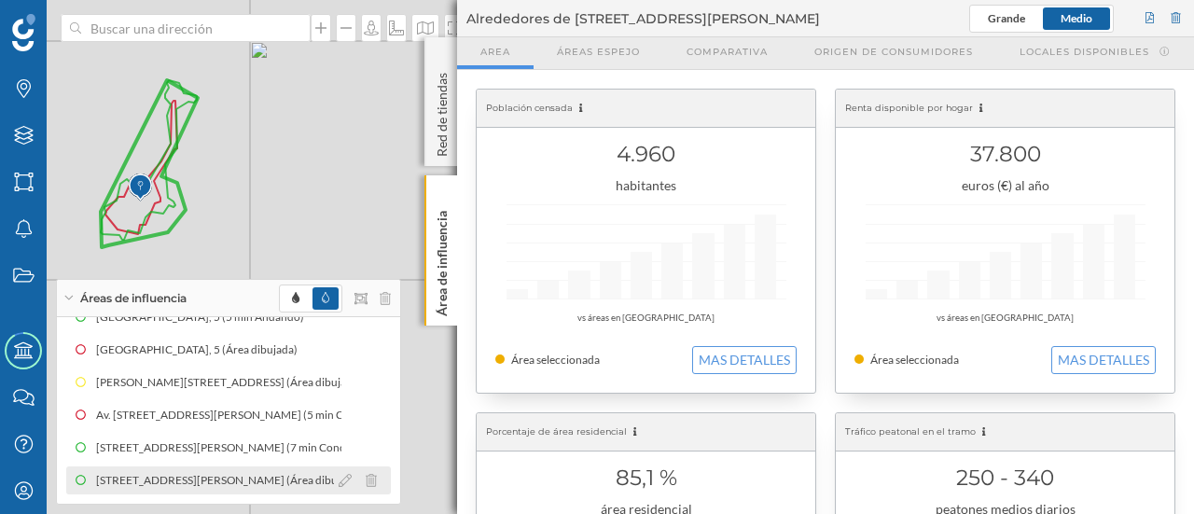
click at [366, 479] on icon at bounding box center [371, 480] width 11 height 13
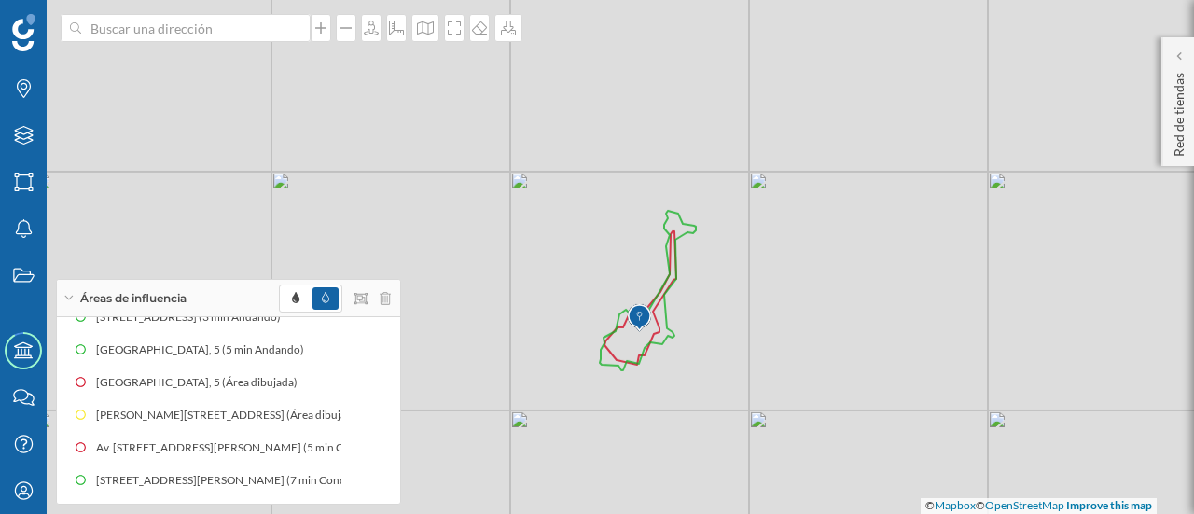
drag, startPoint x: 401, startPoint y: 216, endPoint x: 900, endPoint y: 347, distance: 515.7
click at [900, 347] on div "© Mapbox © OpenStreetMap Improve this map" at bounding box center [597, 257] width 1194 height 514
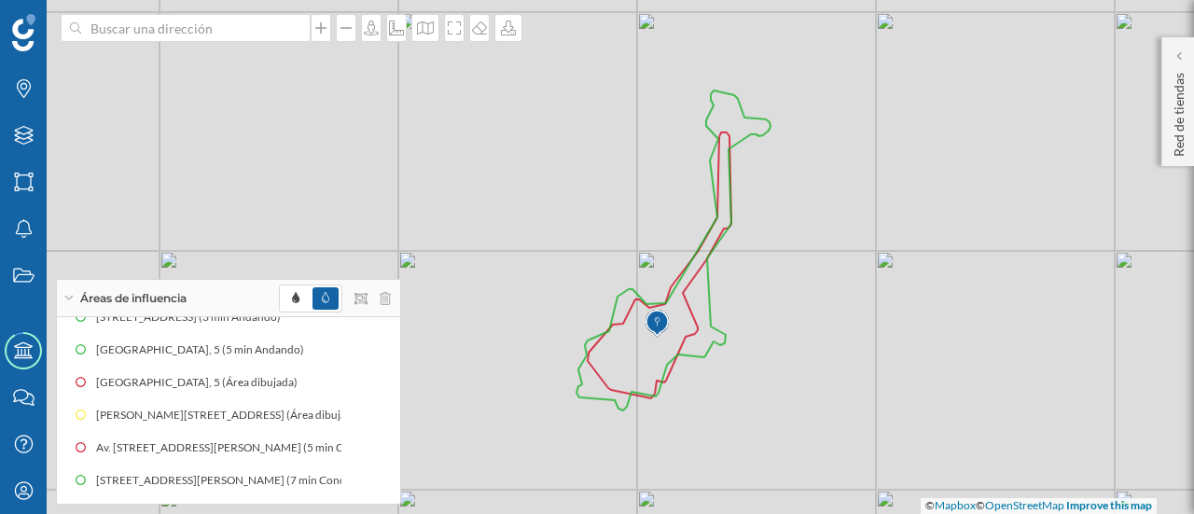
drag, startPoint x: 784, startPoint y: 398, endPoint x: 914, endPoint y: 408, distance: 130.0
click at [914, 408] on div "© Mapbox © OpenStreetMap Improve this map" at bounding box center [597, 257] width 1194 height 514
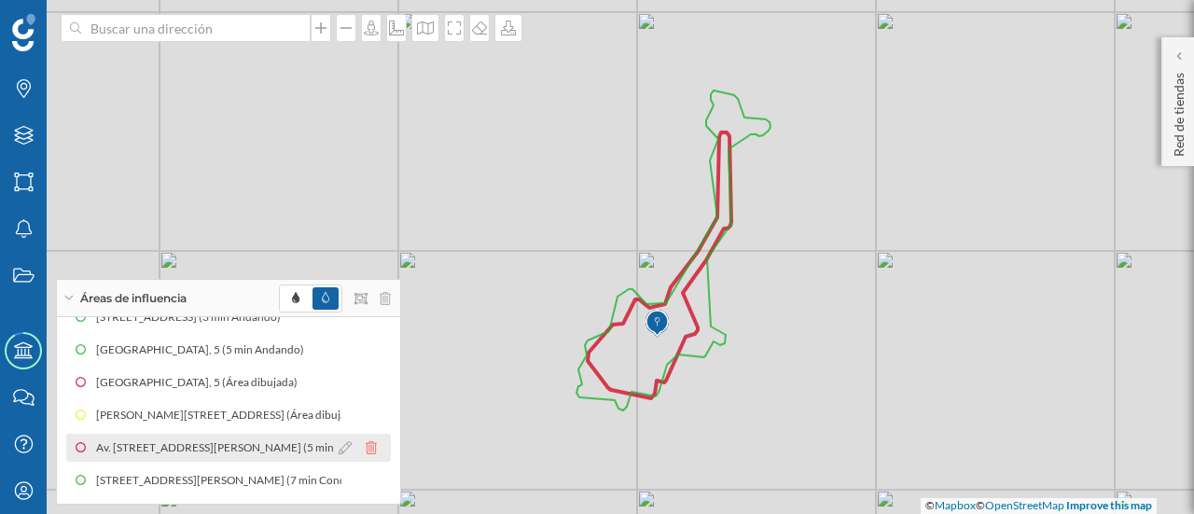
click at [369, 447] on icon at bounding box center [371, 447] width 11 height 13
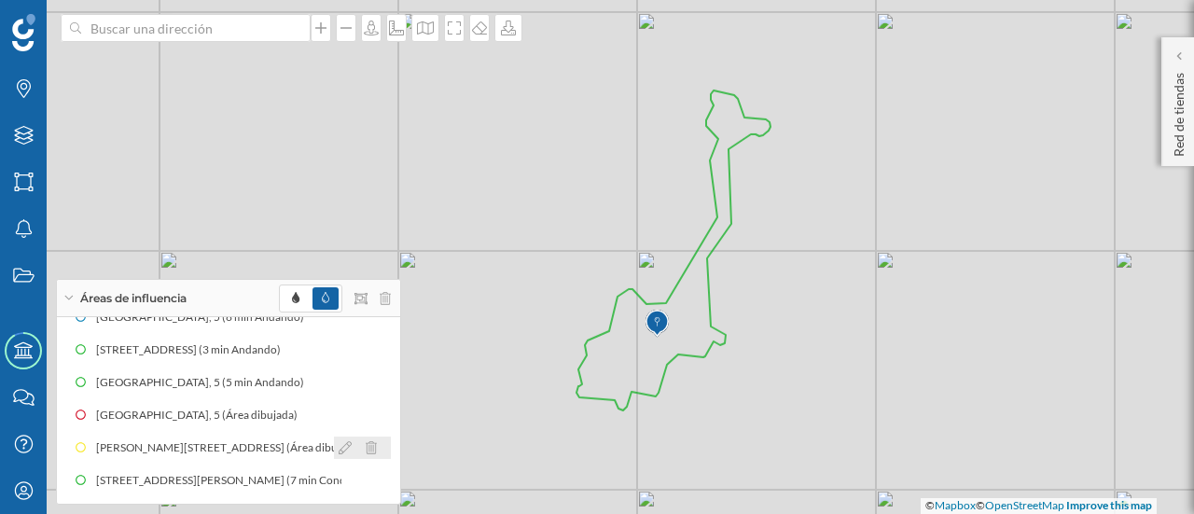
scroll to position [154, 0]
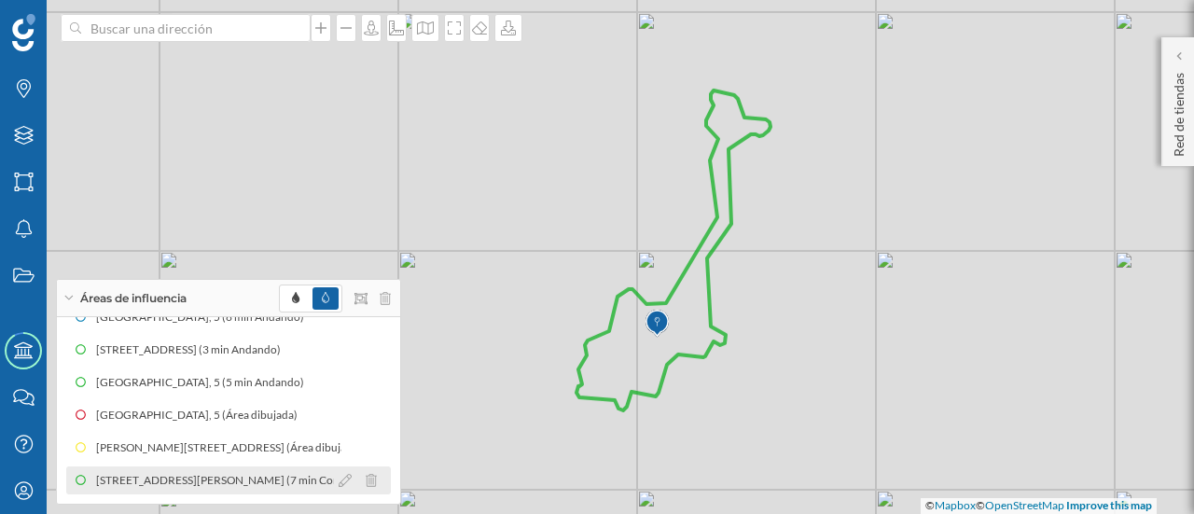
click at [264, 478] on div "[STREET_ADDRESS][PERSON_NAME] (7 min Conduciendo) [STREET_ADDRESS][PERSON_NAME]…" at bounding box center [218, 480] width 245 height 19
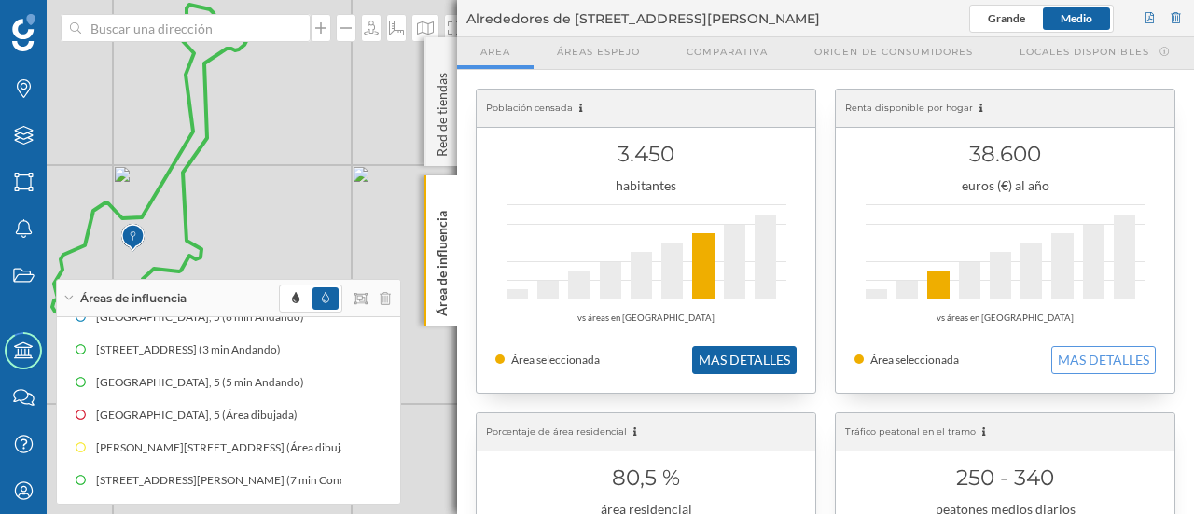
click at [721, 365] on button "MAS DETALLES" at bounding box center [744, 360] width 104 height 28
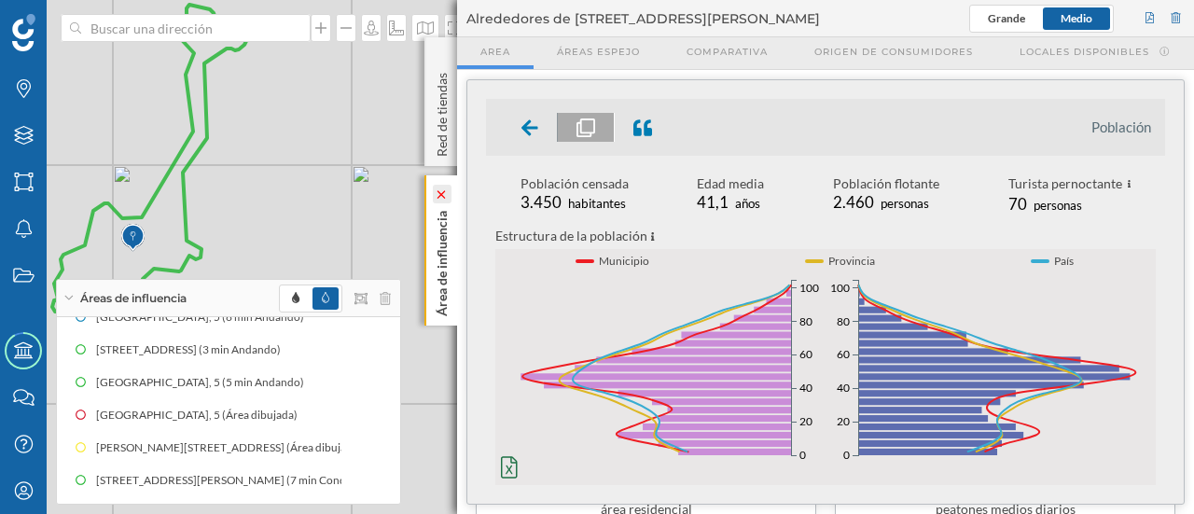
click at [440, 191] on icon at bounding box center [441, 194] width 13 height 8
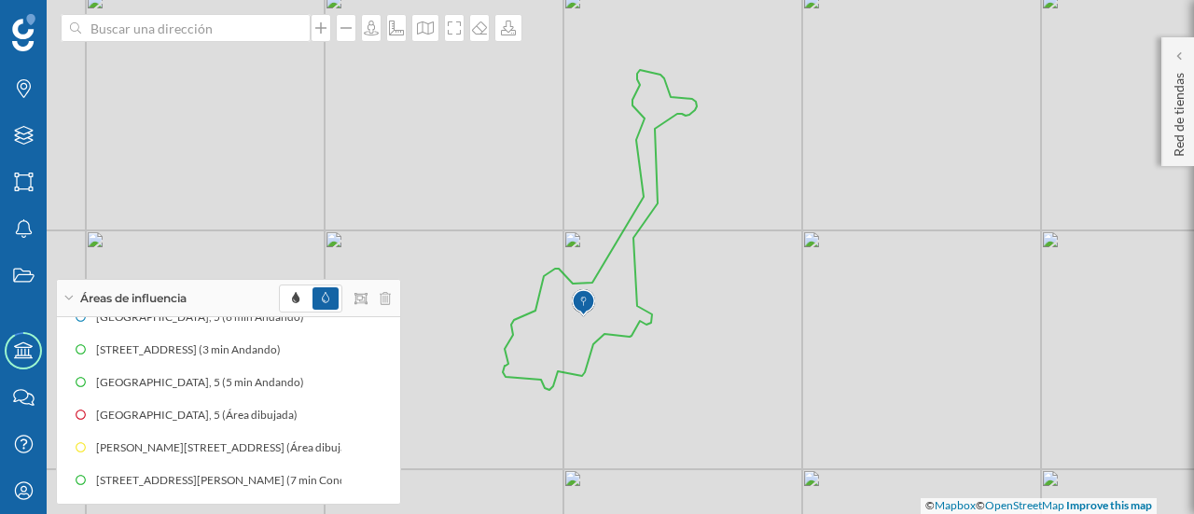
drag, startPoint x: 335, startPoint y: 186, endPoint x: 783, endPoint y: 252, distance: 453.4
click at [783, 252] on div "© Mapbox © OpenStreetMap Improve this map" at bounding box center [597, 257] width 1194 height 514
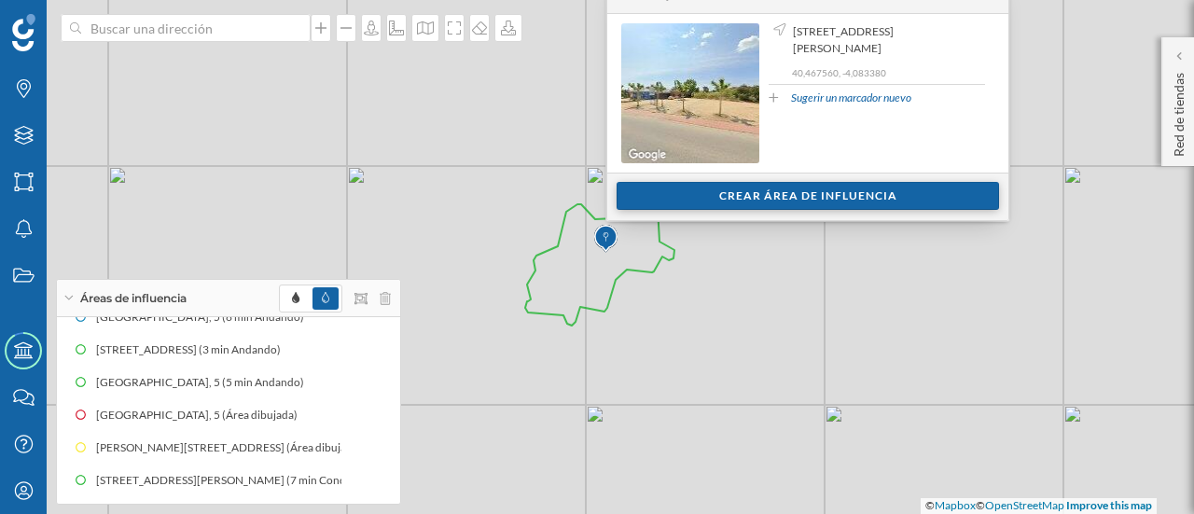
click at [632, 199] on div "Crear área de influencia" at bounding box center [807, 196] width 382 height 28
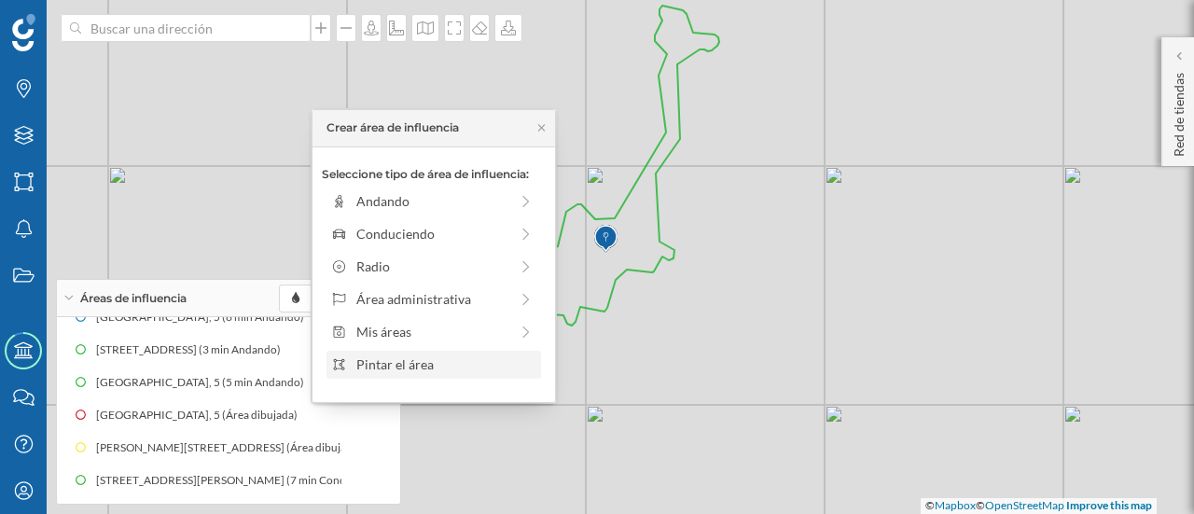
click at [506, 352] on div "Pintar el área" at bounding box center [433, 365] width 214 height 28
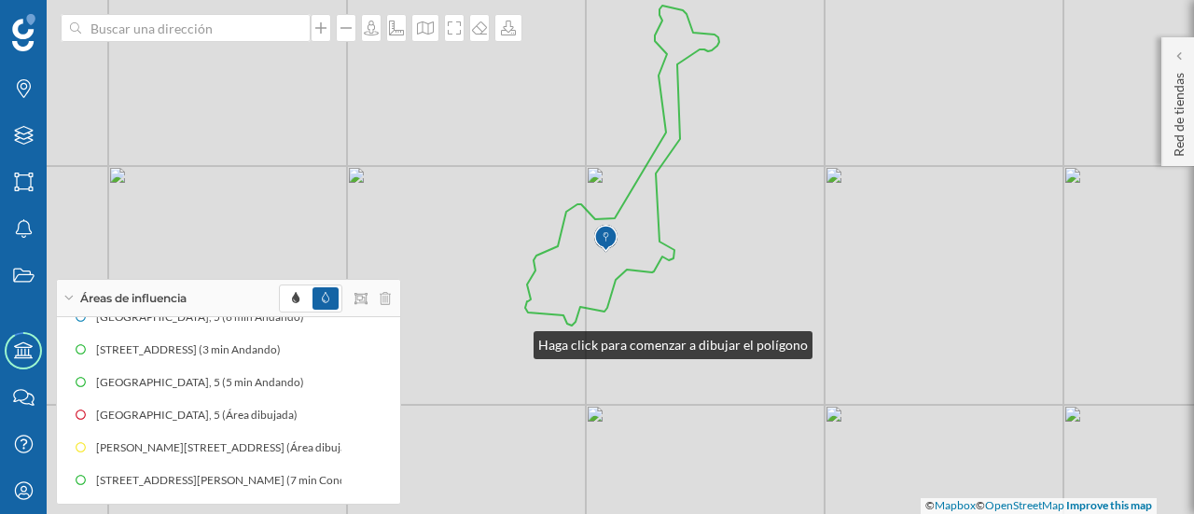
click at [515, 340] on div "© Mapbox © OpenStreetMap Improve this map" at bounding box center [597, 257] width 1194 height 514
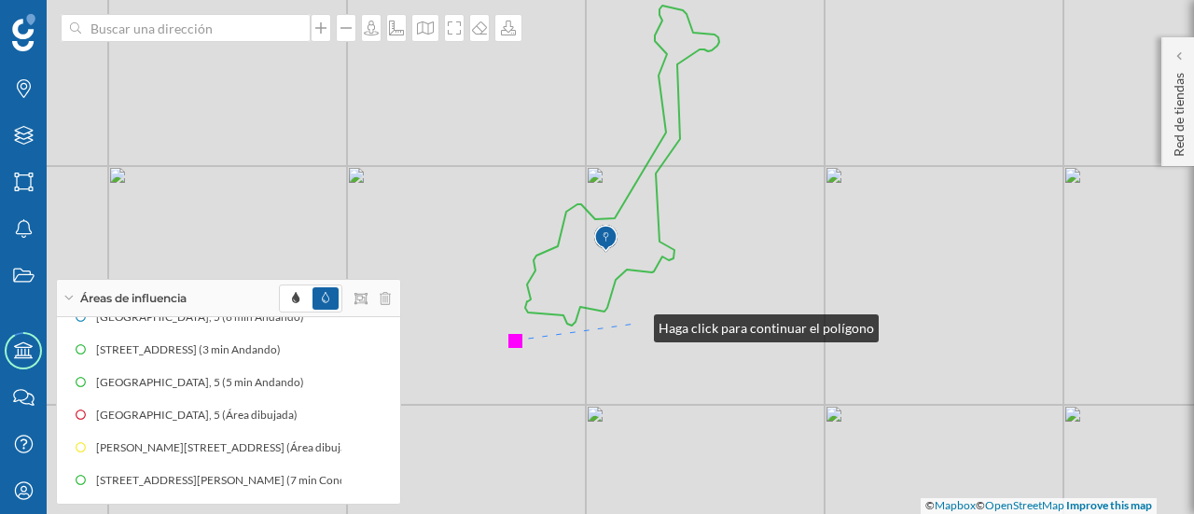
click at [635, 324] on div "© Mapbox © OpenStreetMap Improve this map" at bounding box center [597, 257] width 1194 height 514
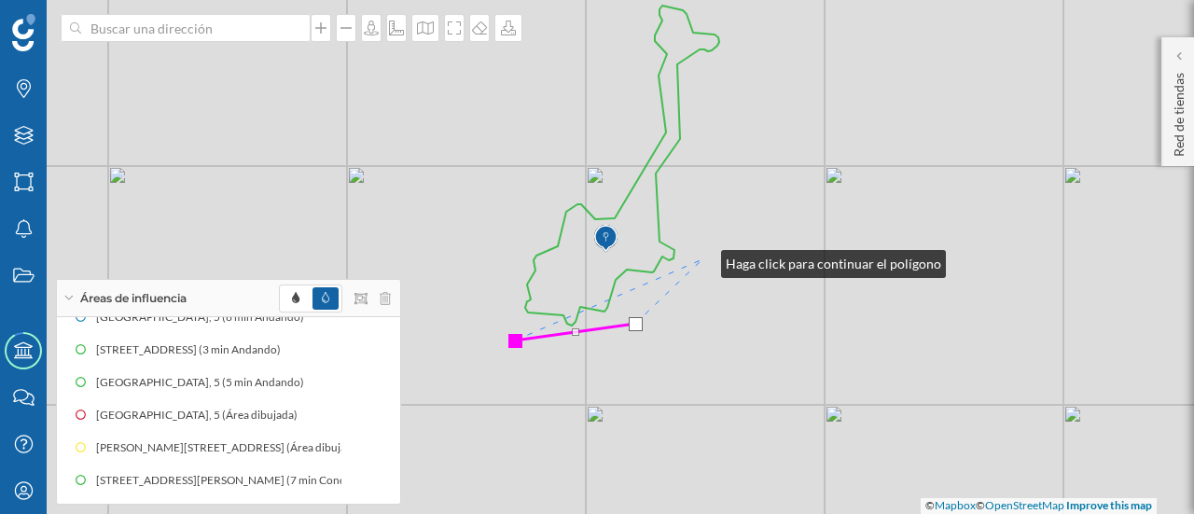
click at [702, 259] on div "© Mapbox © OpenStreetMap Improve this map" at bounding box center [597, 257] width 1194 height 514
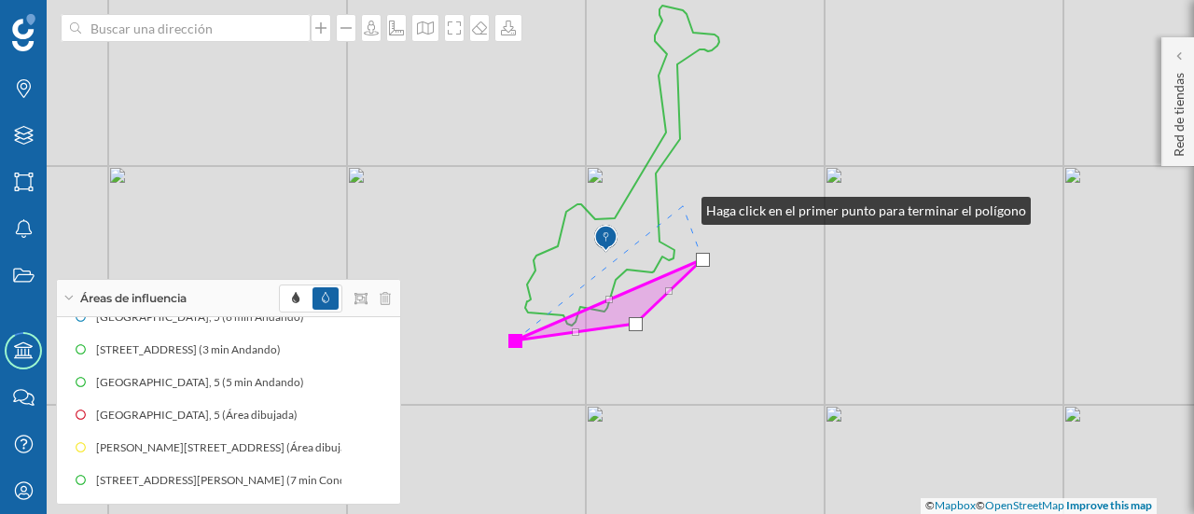
click at [683, 206] on div "© Mapbox © OpenStreetMap Improve this map" at bounding box center [597, 257] width 1194 height 514
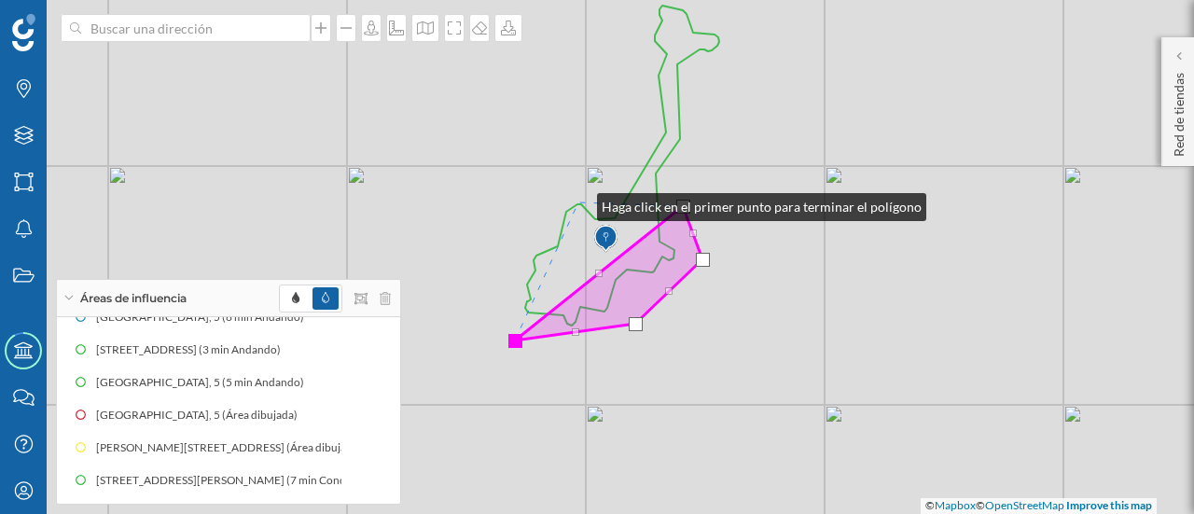
click at [578, 202] on div "© Mapbox © OpenStreetMap Improve this map" at bounding box center [597, 257] width 1194 height 514
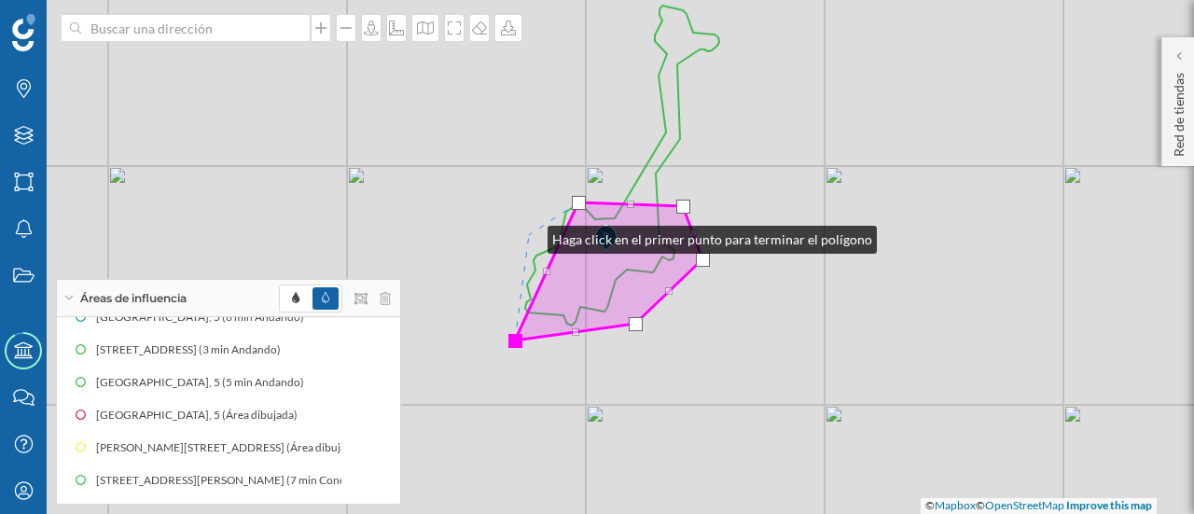
click at [529, 235] on div "© Mapbox © OpenStreetMap Improve this map" at bounding box center [597, 257] width 1194 height 514
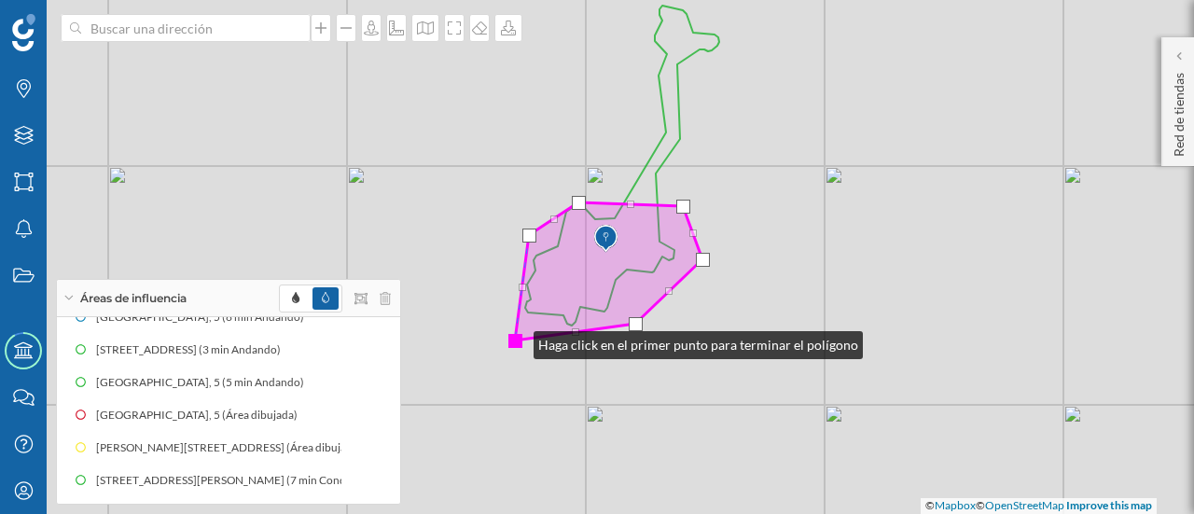
click at [515, 340] on div at bounding box center [515, 341] width 14 height 14
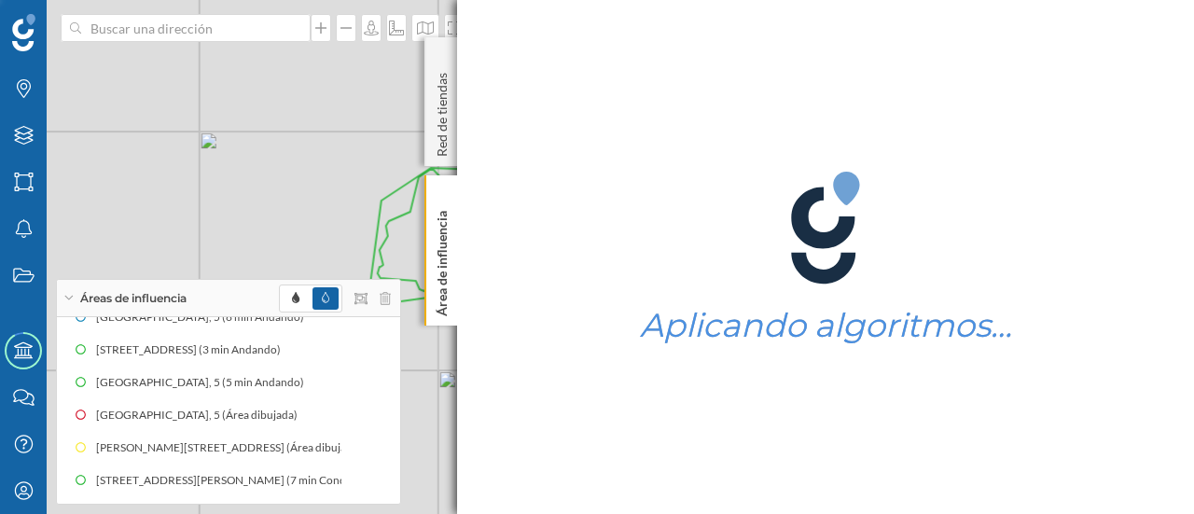
scroll to position [186, 0]
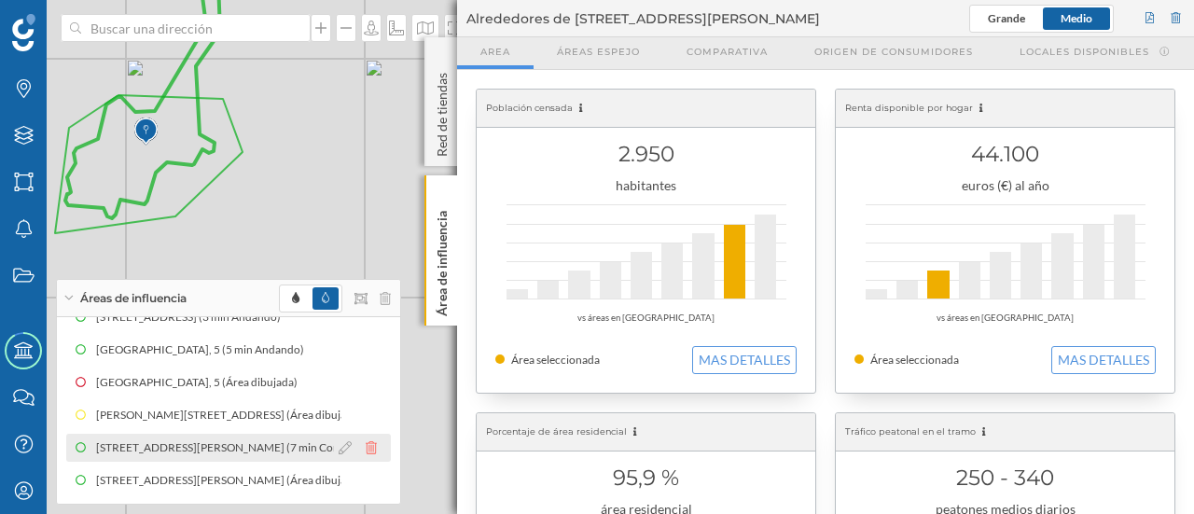
click at [369, 449] on icon at bounding box center [371, 447] width 11 height 13
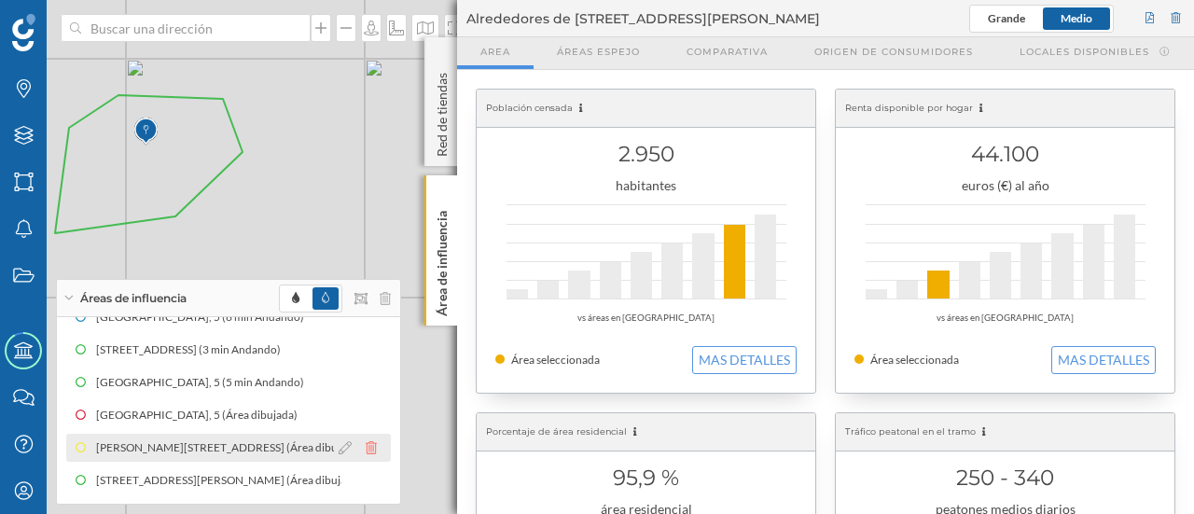
click at [367, 450] on icon at bounding box center [371, 447] width 11 height 13
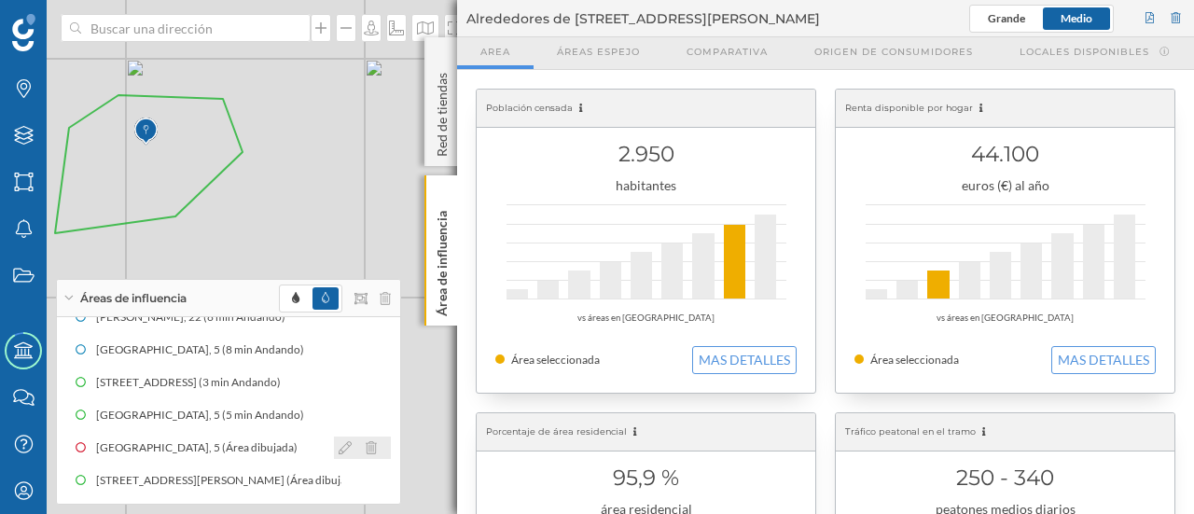
scroll to position [121, 0]
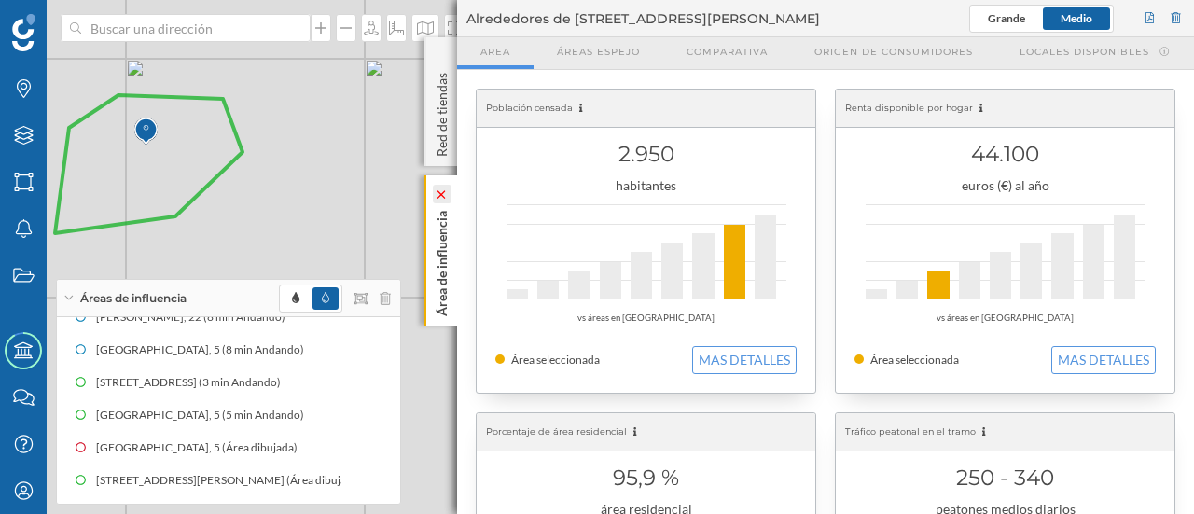
click at [448, 187] on icon at bounding box center [442, 194] width 19 height 19
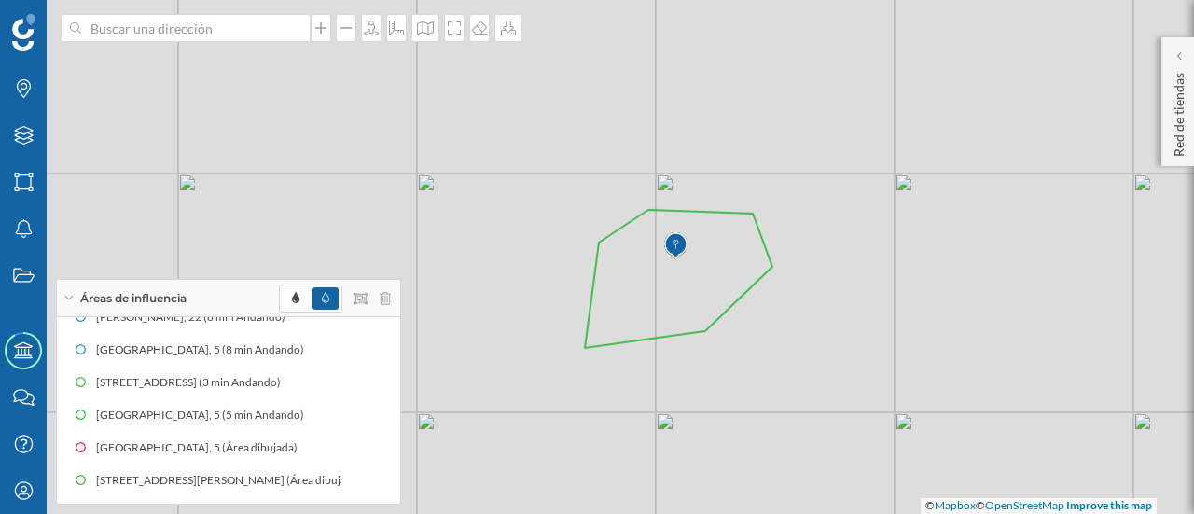
drag, startPoint x: 604, startPoint y: 266, endPoint x: 994, endPoint y: 341, distance: 397.0
click at [994, 341] on div "© Mapbox © OpenStreetMap Improve this map" at bounding box center [597, 257] width 1194 height 514
click at [421, 23] on icon at bounding box center [425, 28] width 19 height 15
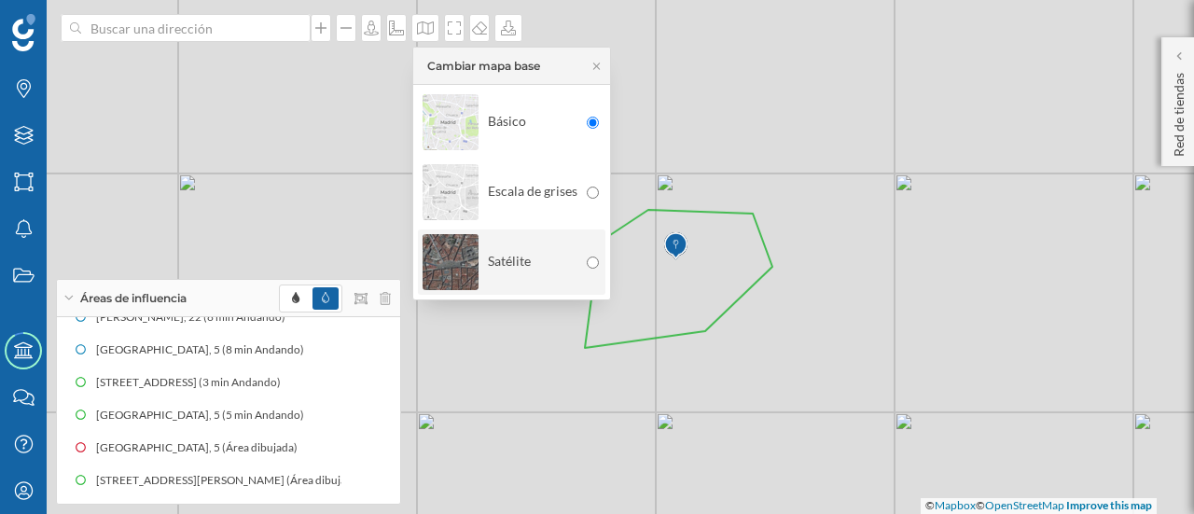
click at [455, 243] on img at bounding box center [450, 261] width 56 height 65
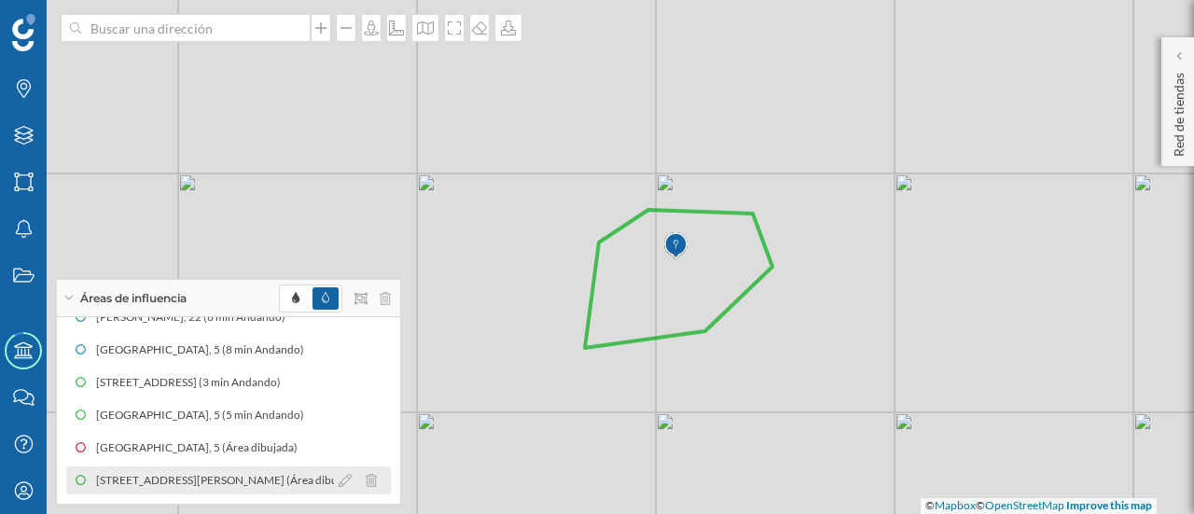
click at [258, 480] on div "[STREET_ADDRESS][PERSON_NAME] (Área dibujada)" at bounding box center [231, 480] width 275 height 19
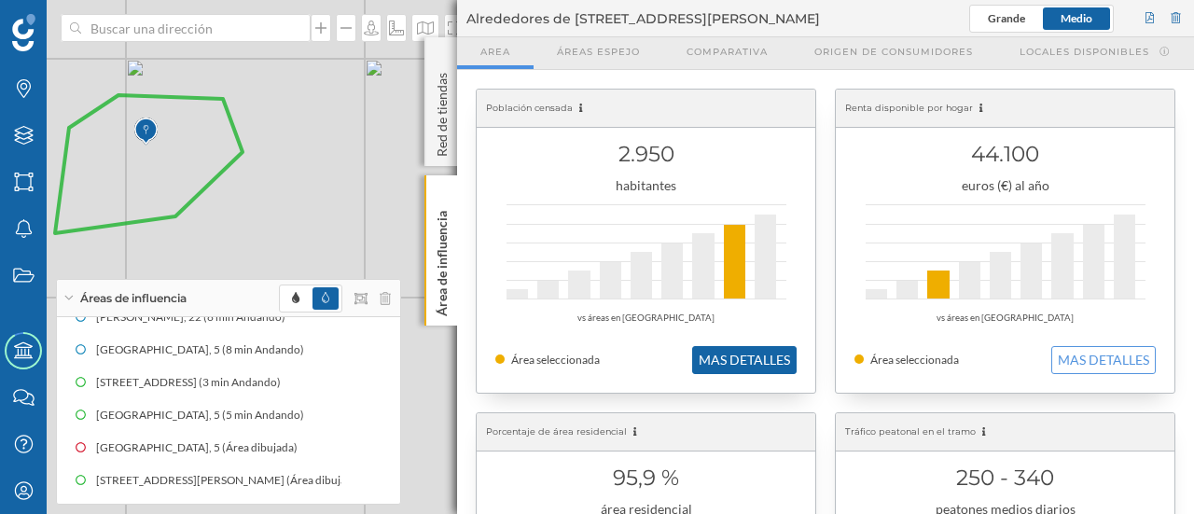
click at [712, 354] on button "MAS DETALLES" at bounding box center [744, 360] width 104 height 28
